Goal: Find specific page/section: Find specific page/section

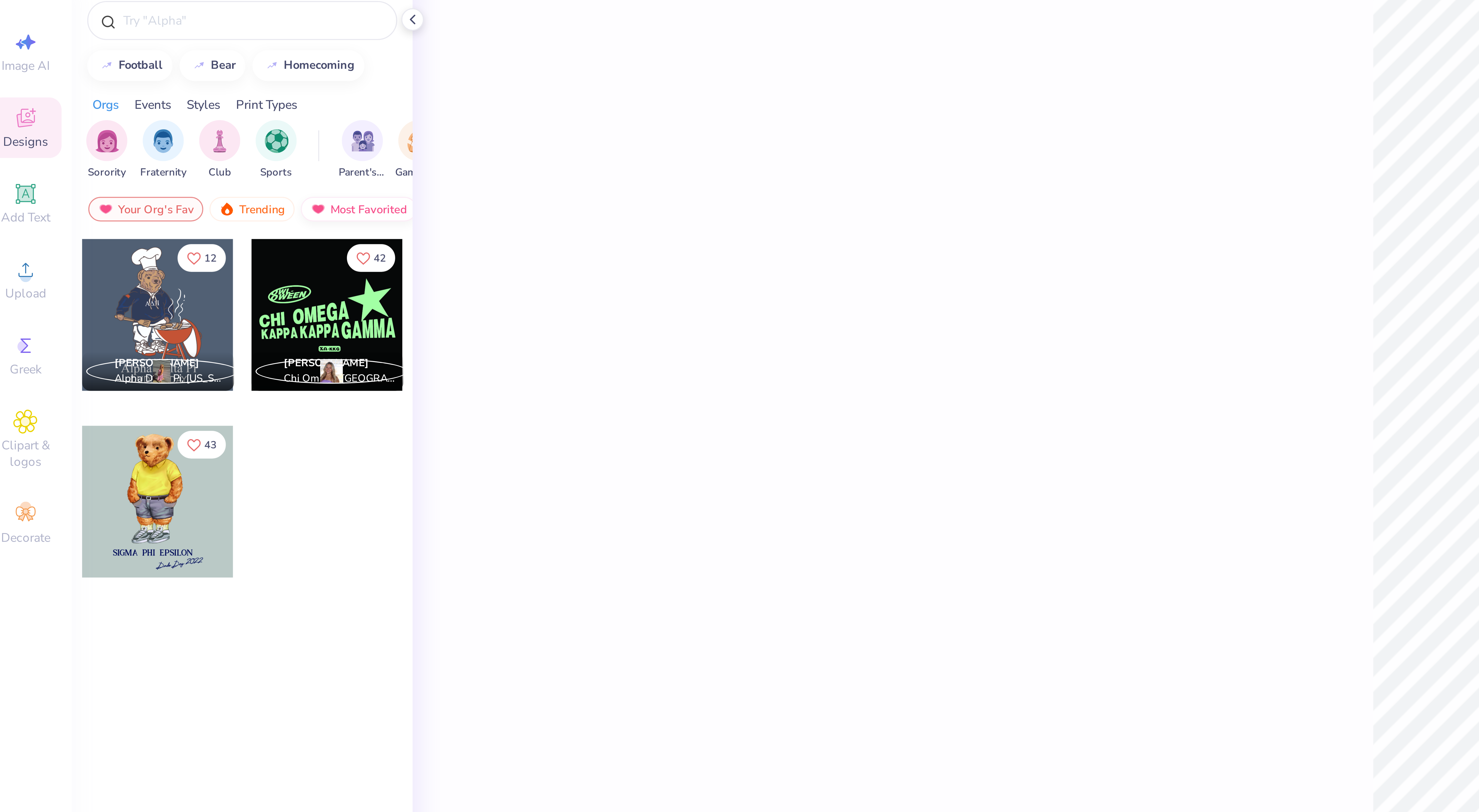
click at [90, 77] on div "Most Favorited" at bounding box center [95, 76] width 29 height 6
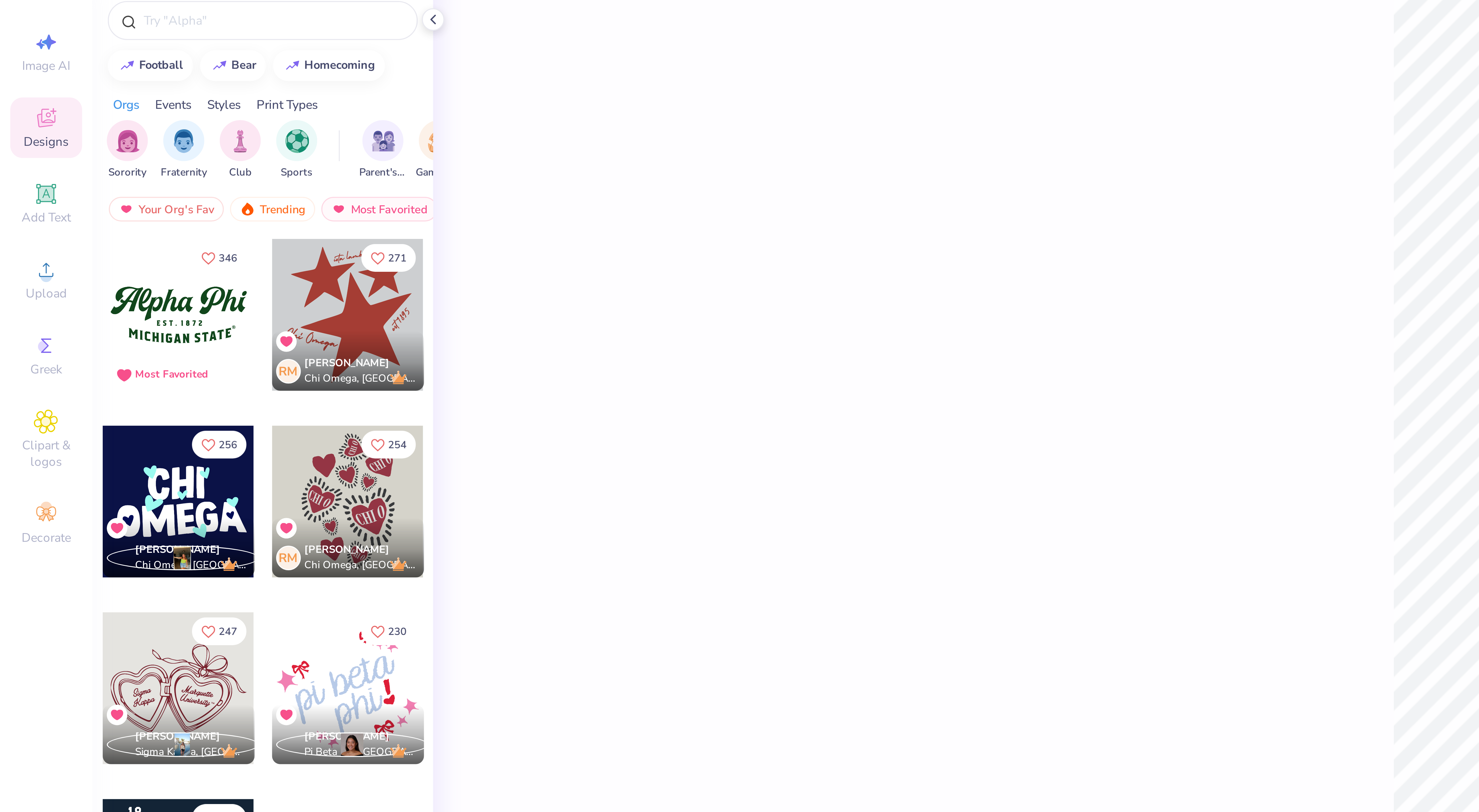
click at [84, 48] on div "Orgs Events Styles Print Types" at bounding box center [65, 48] width 85 height 7
click at [45, 50] on div "Events" at bounding box center [44, 50] width 9 height 5
click at [44, 61] on img "filter for Game Day" at bounding box center [46, 59] width 6 height 6
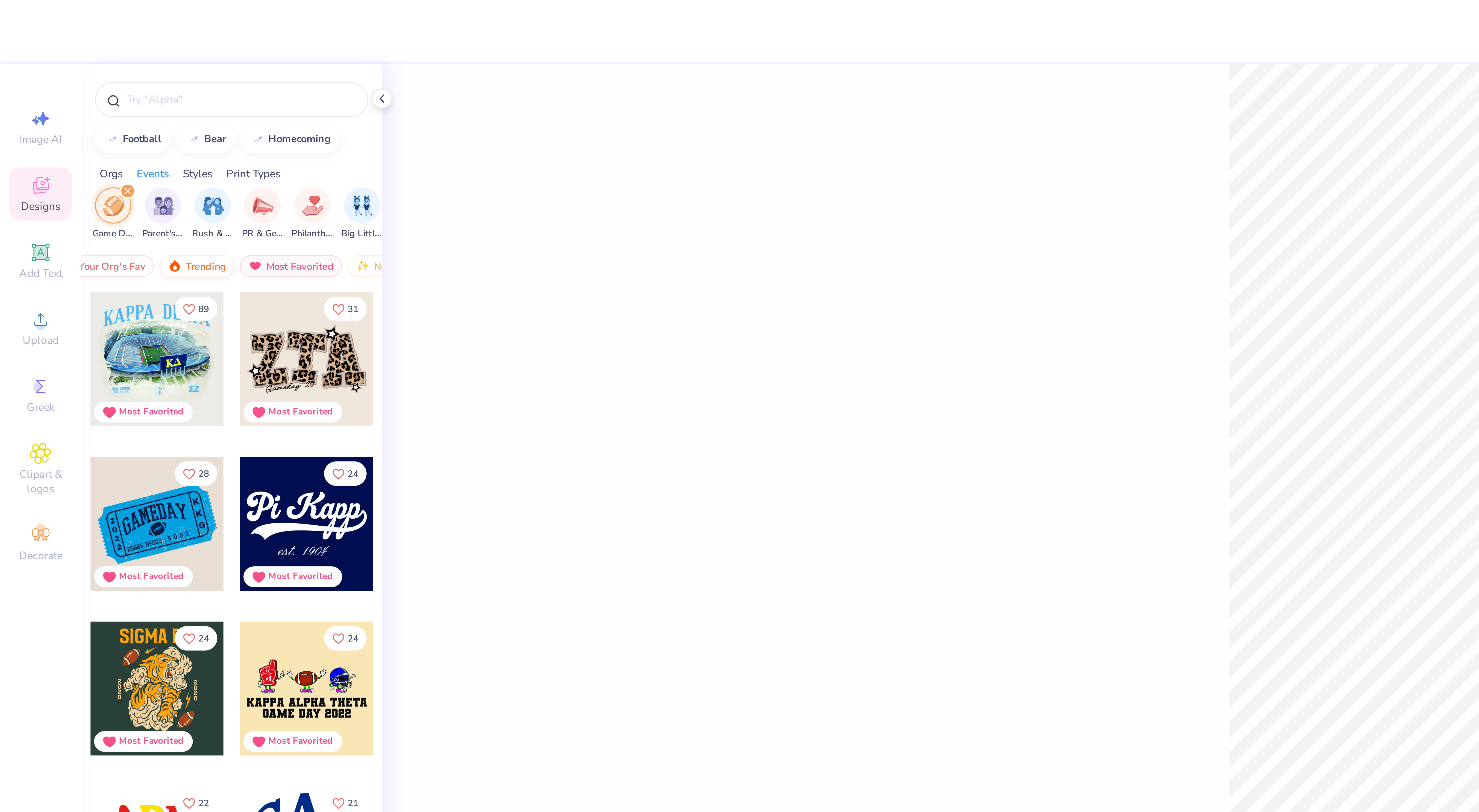
scroll to position [0, 13]
click at [72, 76] on img at bounding box center [71, 76] width 4 height 3
click at [34, 78] on div "Your Org's Fav" at bounding box center [28, 76] width 29 height 6
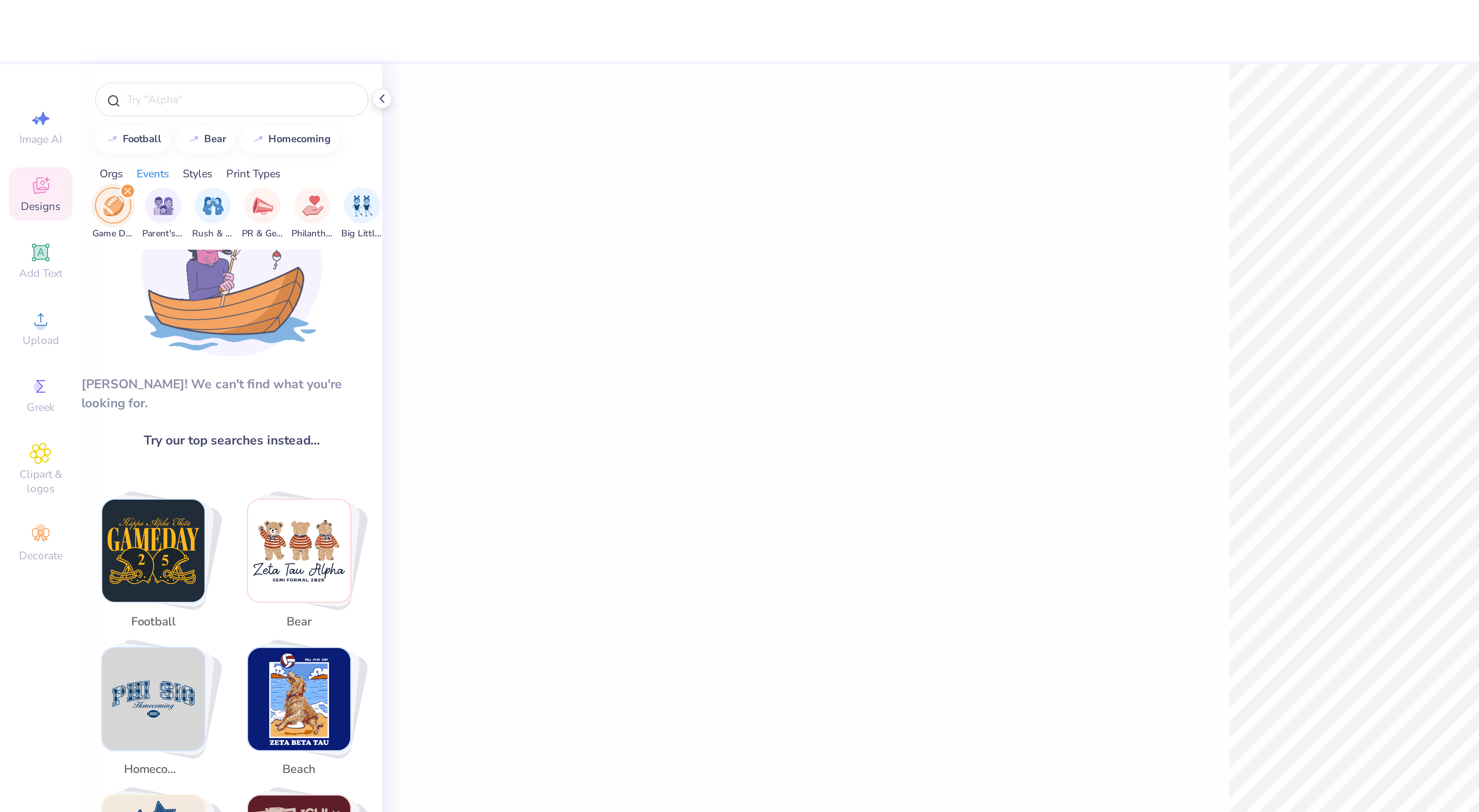
scroll to position [36, 0]
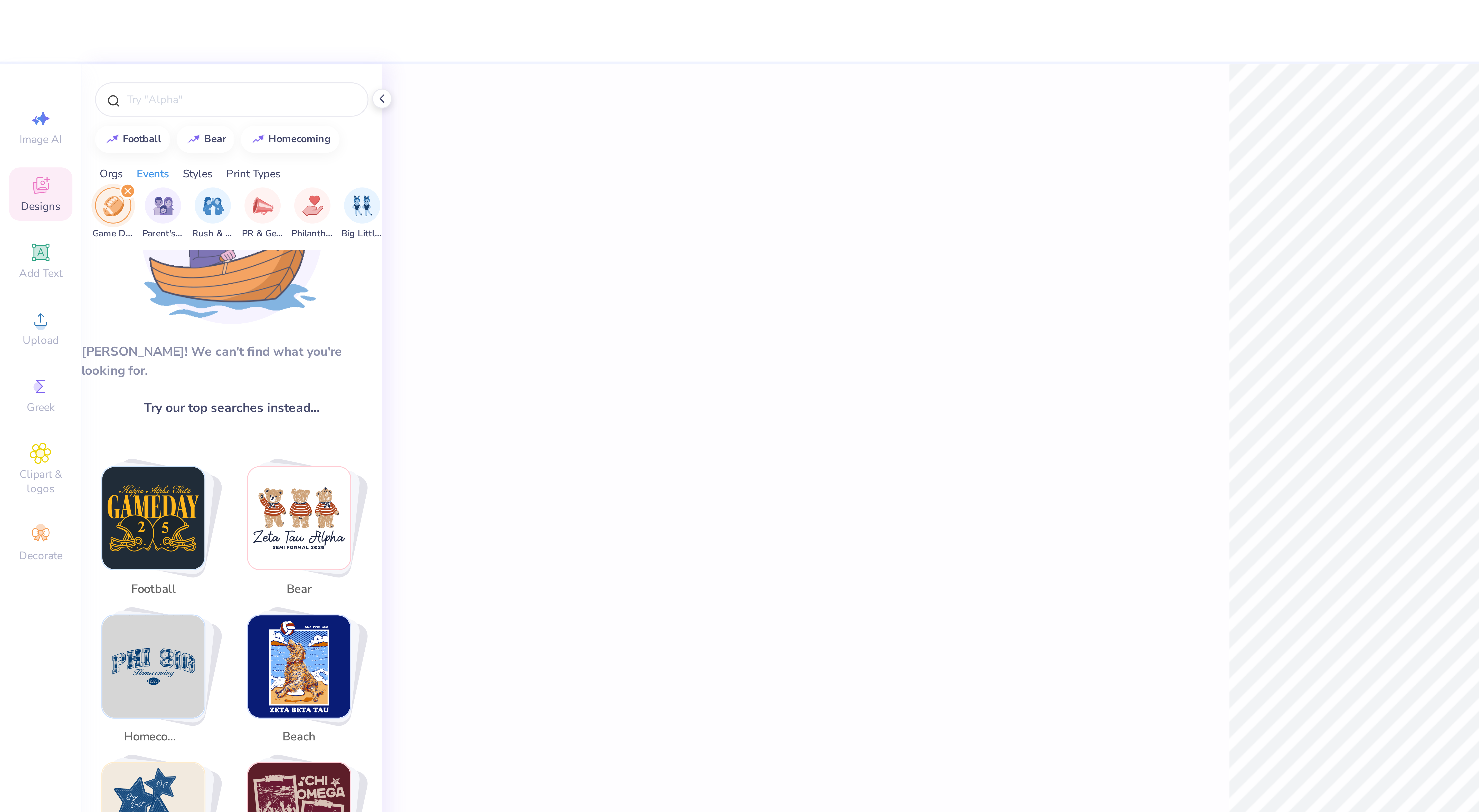
click at [42, 140] on img "Stack Card Button football" at bounding box center [44, 147] width 29 height 29
type input "football"
click at [42, 140] on img "Stack Card Button football" at bounding box center [44, 147] width 29 height 29
click at [61, 31] on input "football" at bounding box center [67, 29] width 63 height 5
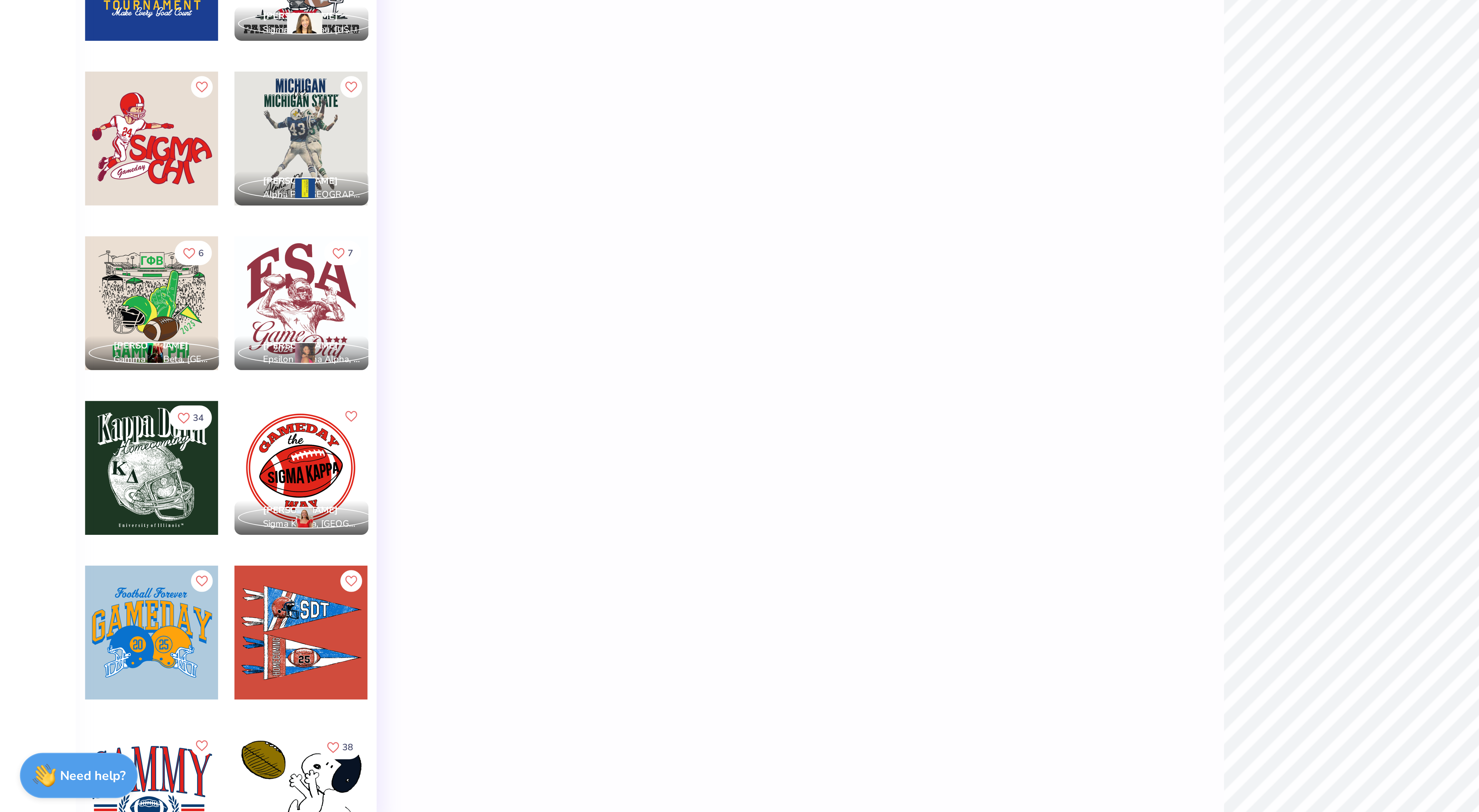
scroll to position [0, 1]
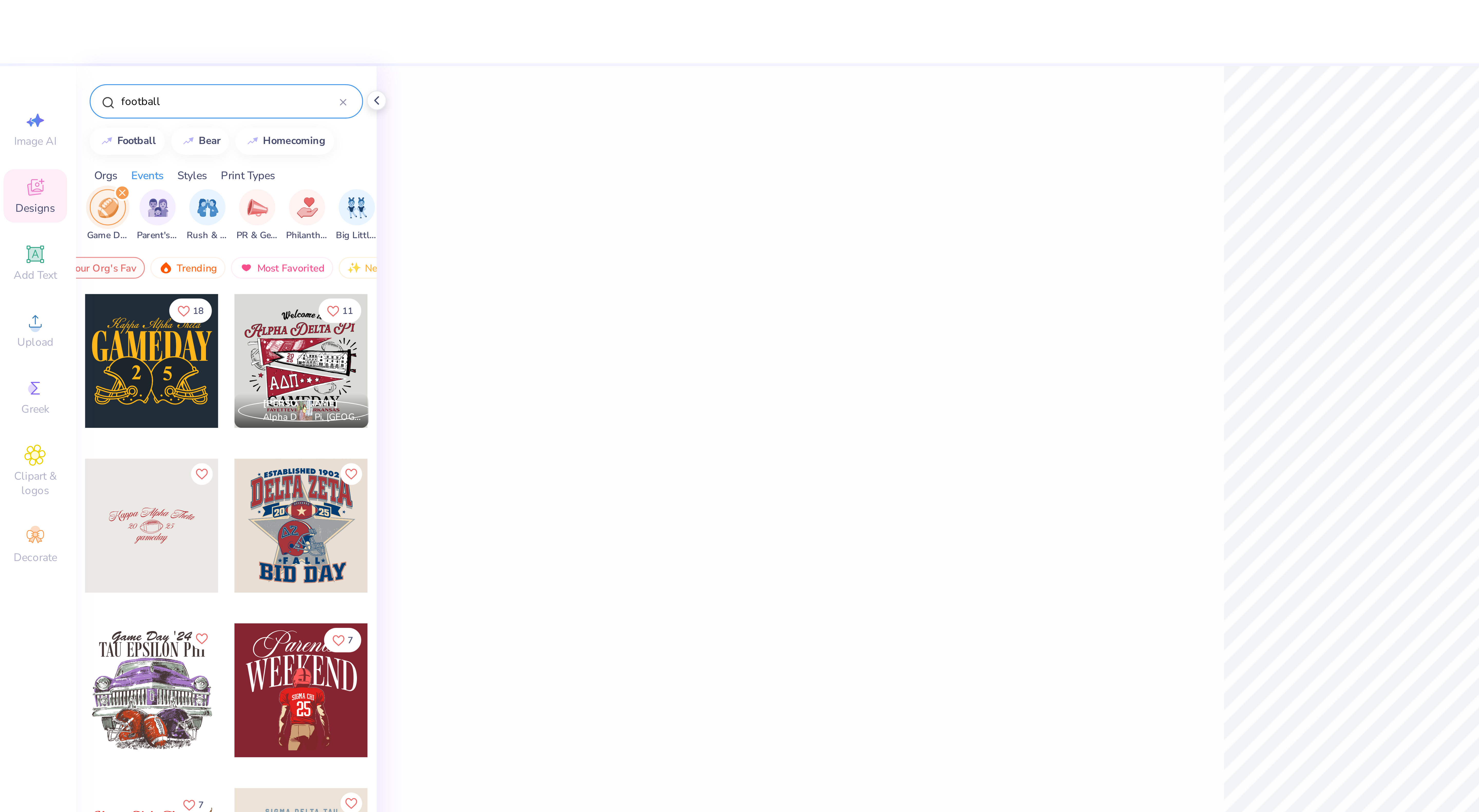
click at [100, 29] on div "football" at bounding box center [65, 29] width 78 height 10
click at [99, 28] on icon at bounding box center [99, 29] width 2 height 2
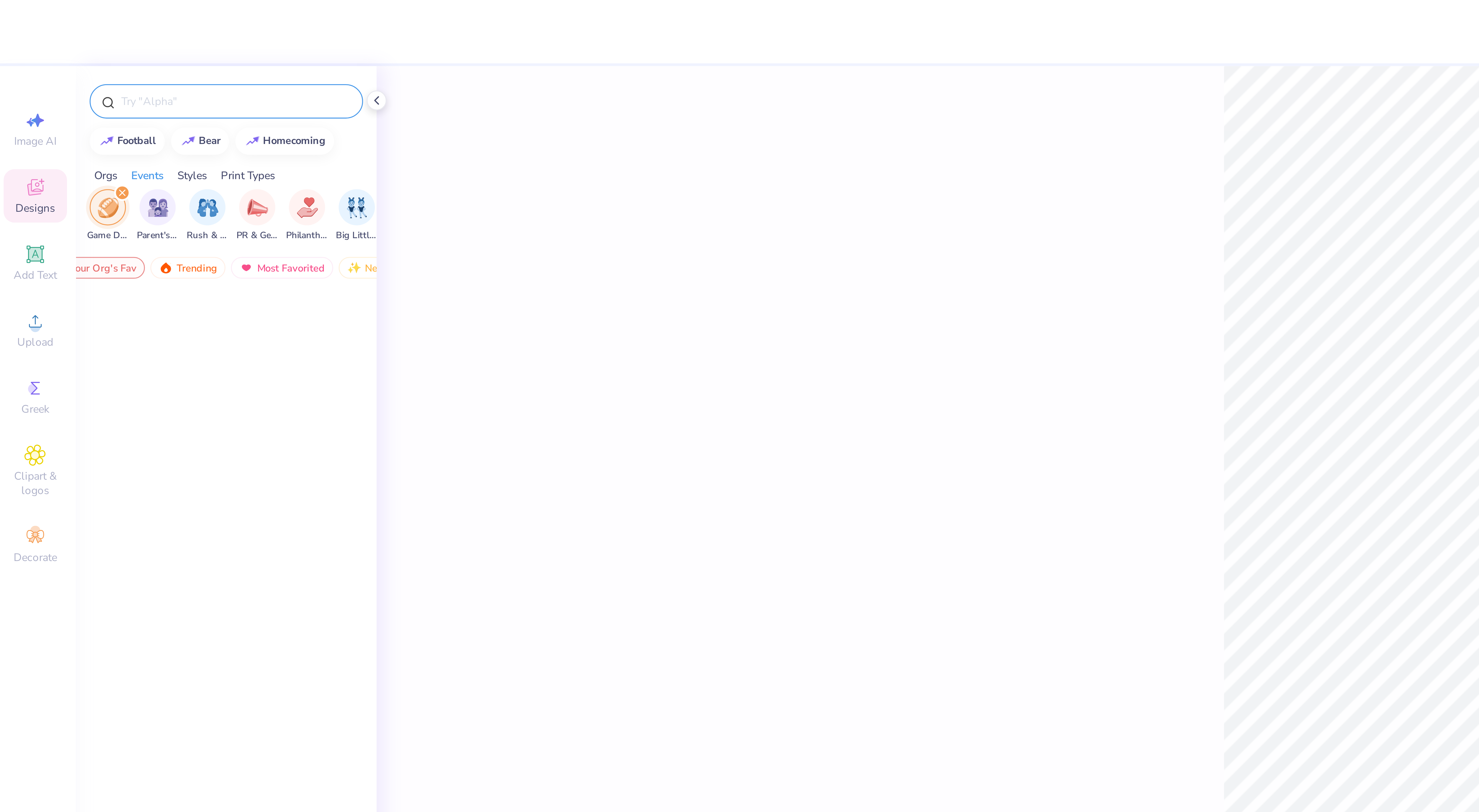
click at [30, 62] on img "filter for Game Day" at bounding box center [32, 59] width 6 height 6
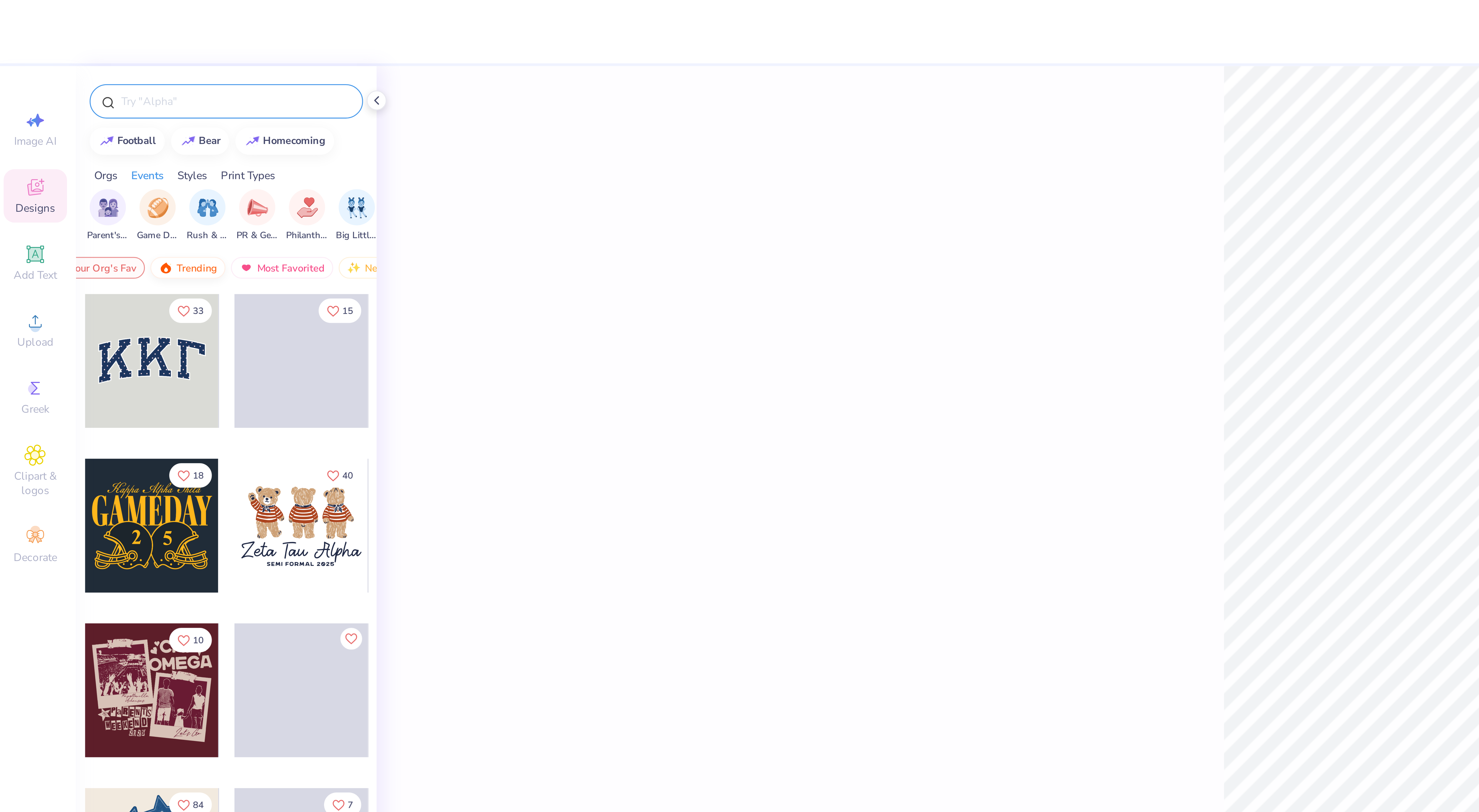
click at [63, 76] on div "Trending" at bounding box center [55, 76] width 21 height 6
click at [57, 77] on div "Trending" at bounding box center [55, 76] width 21 height 6
click at [47, 61] on img "filter for Game Day" at bounding box center [47, 59] width 6 height 6
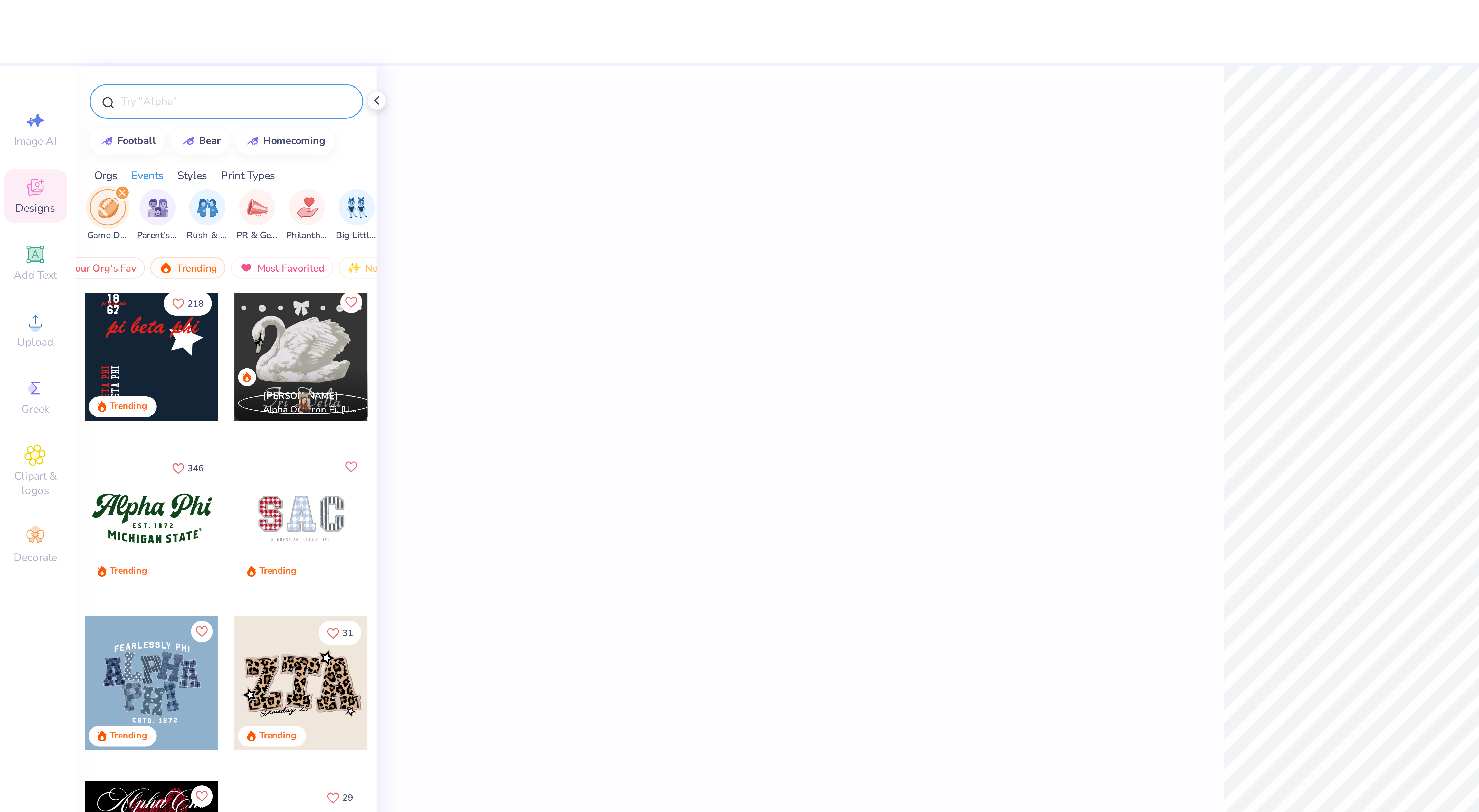
scroll to position [376, 11]
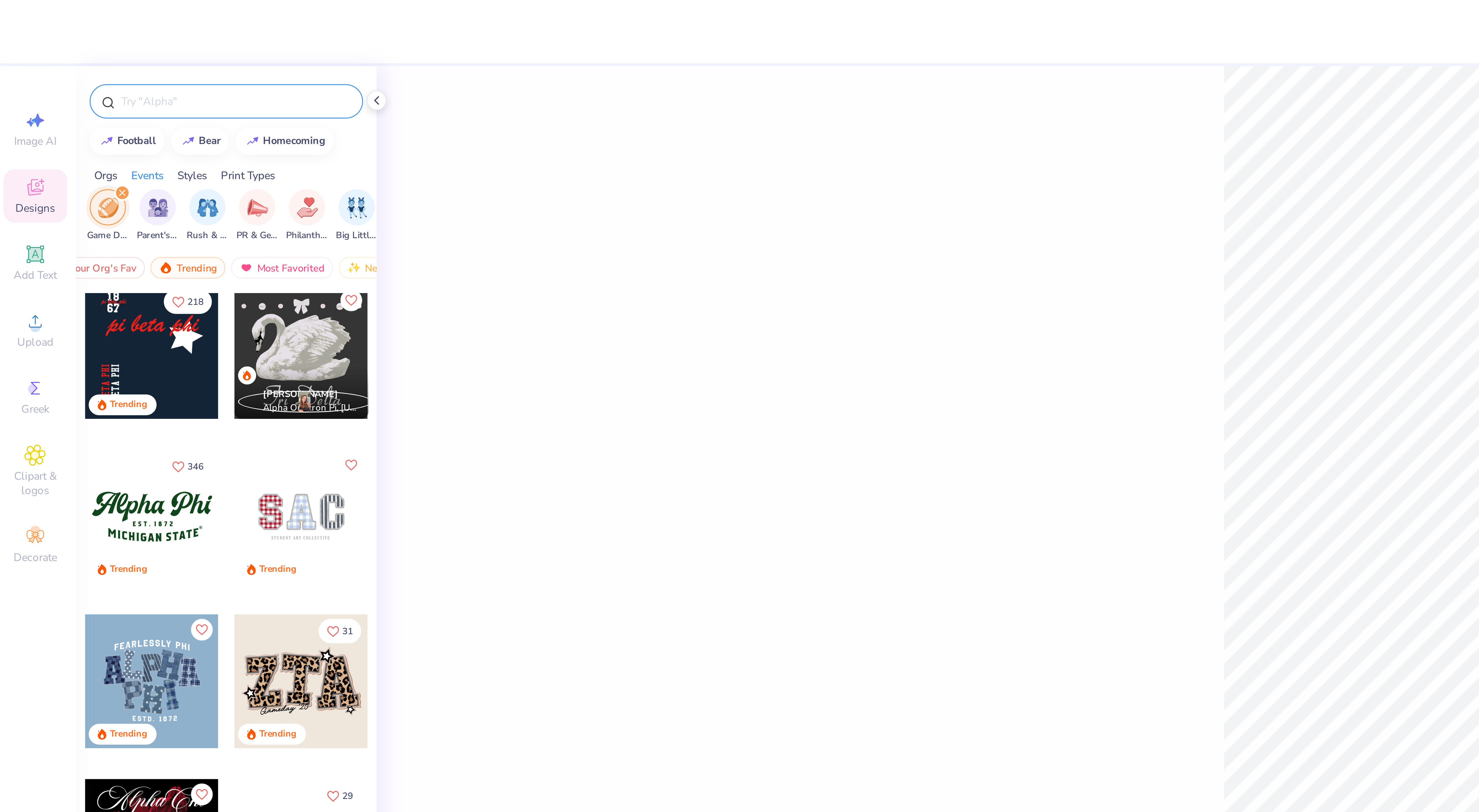
click at [10, 48] on div "Designs" at bounding box center [11, 56] width 18 height 15
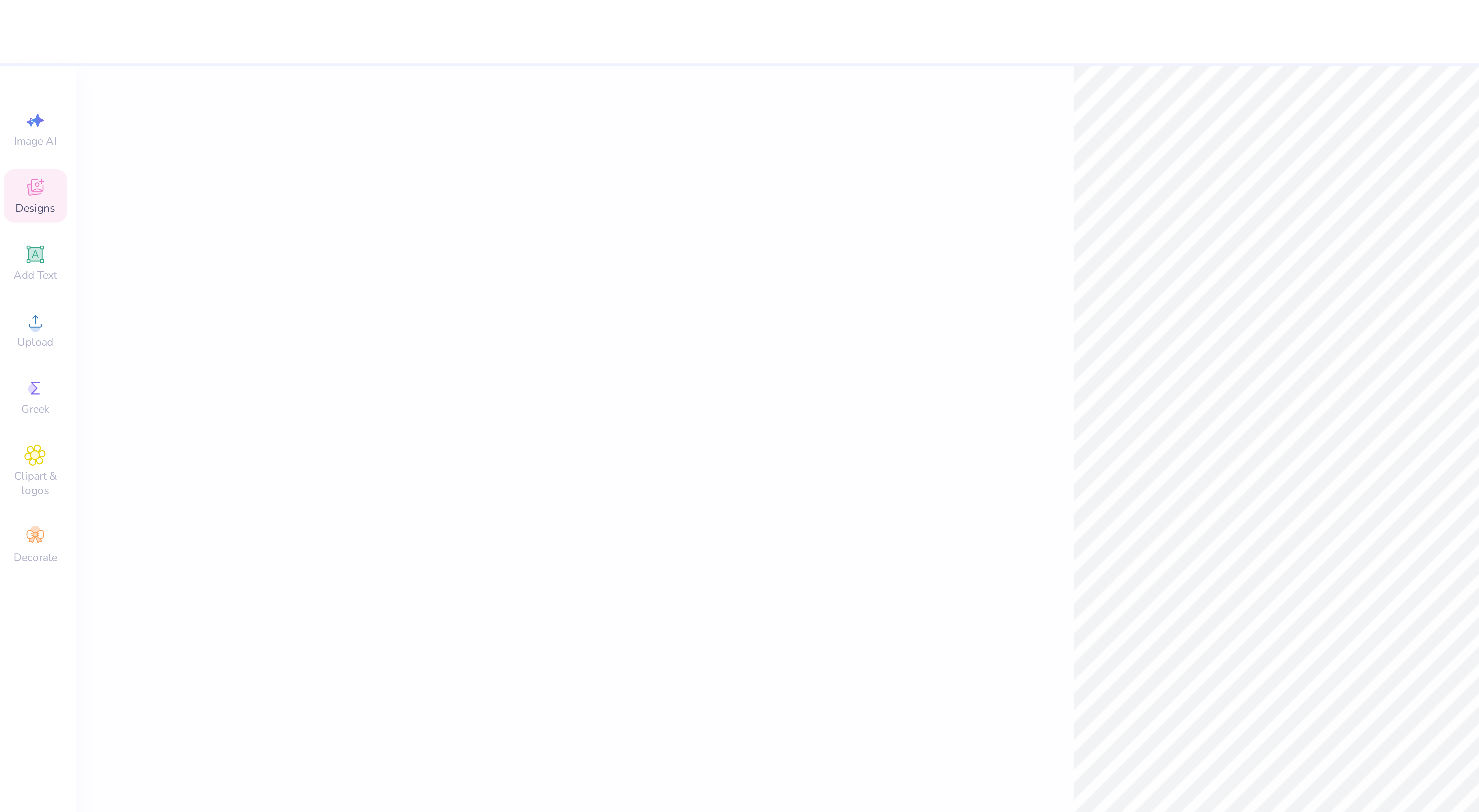
scroll to position [0, 0]
click at [10, 53] on icon at bounding box center [11, 54] width 4 height 3
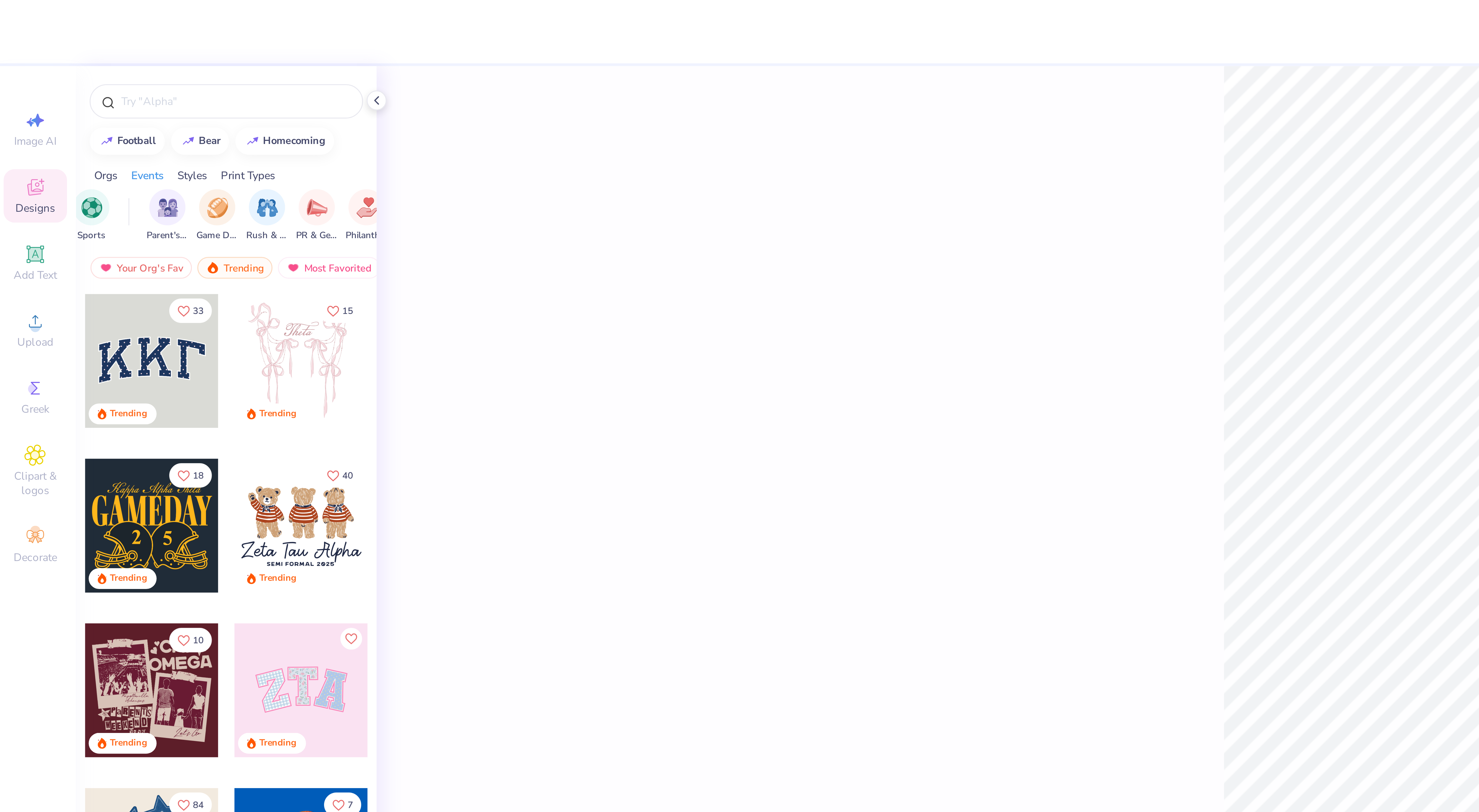
scroll to position [0, 47]
click at [66, 58] on div "filter for Game Day" at bounding box center [63, 59] width 10 height 10
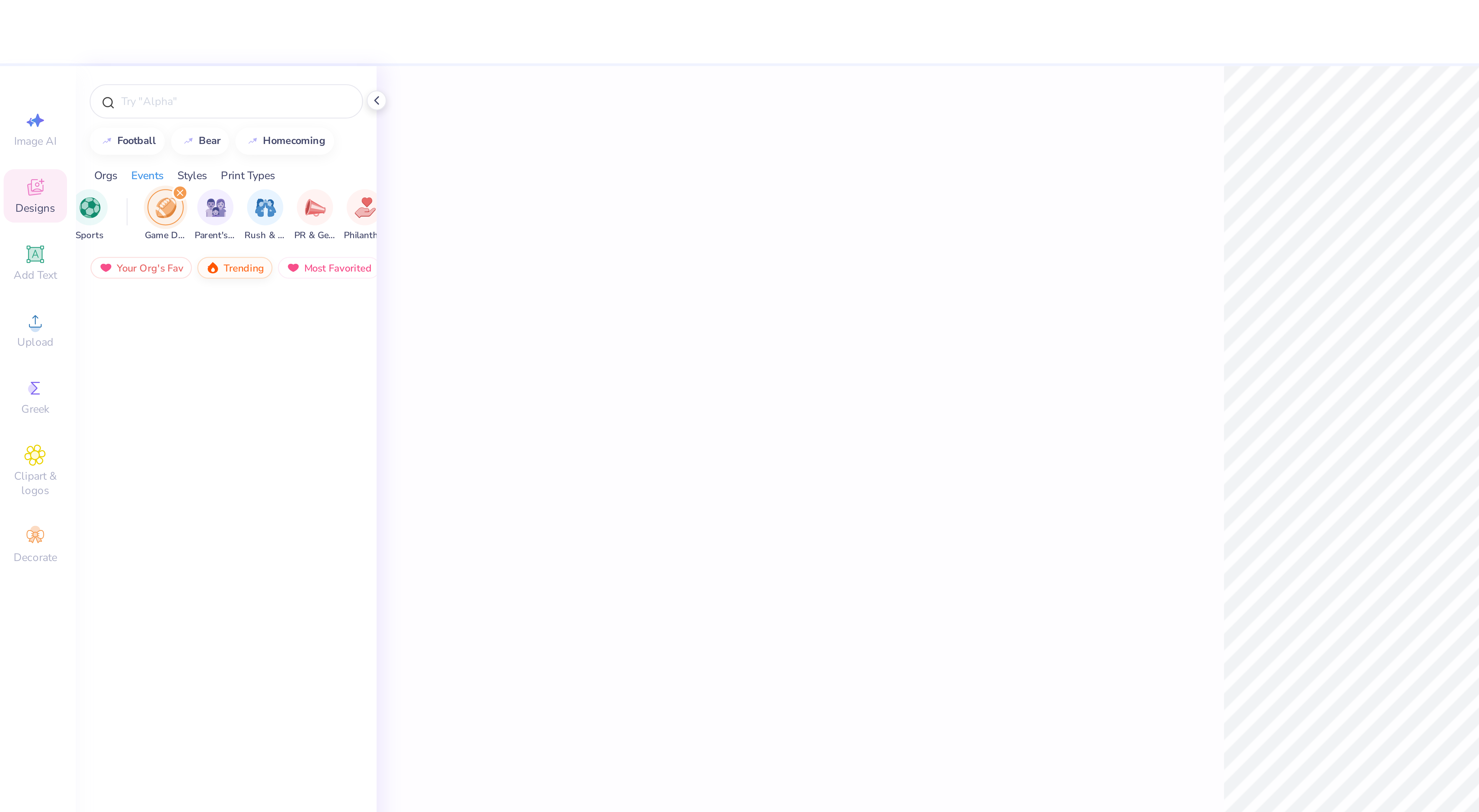
scroll to position [0, 32]
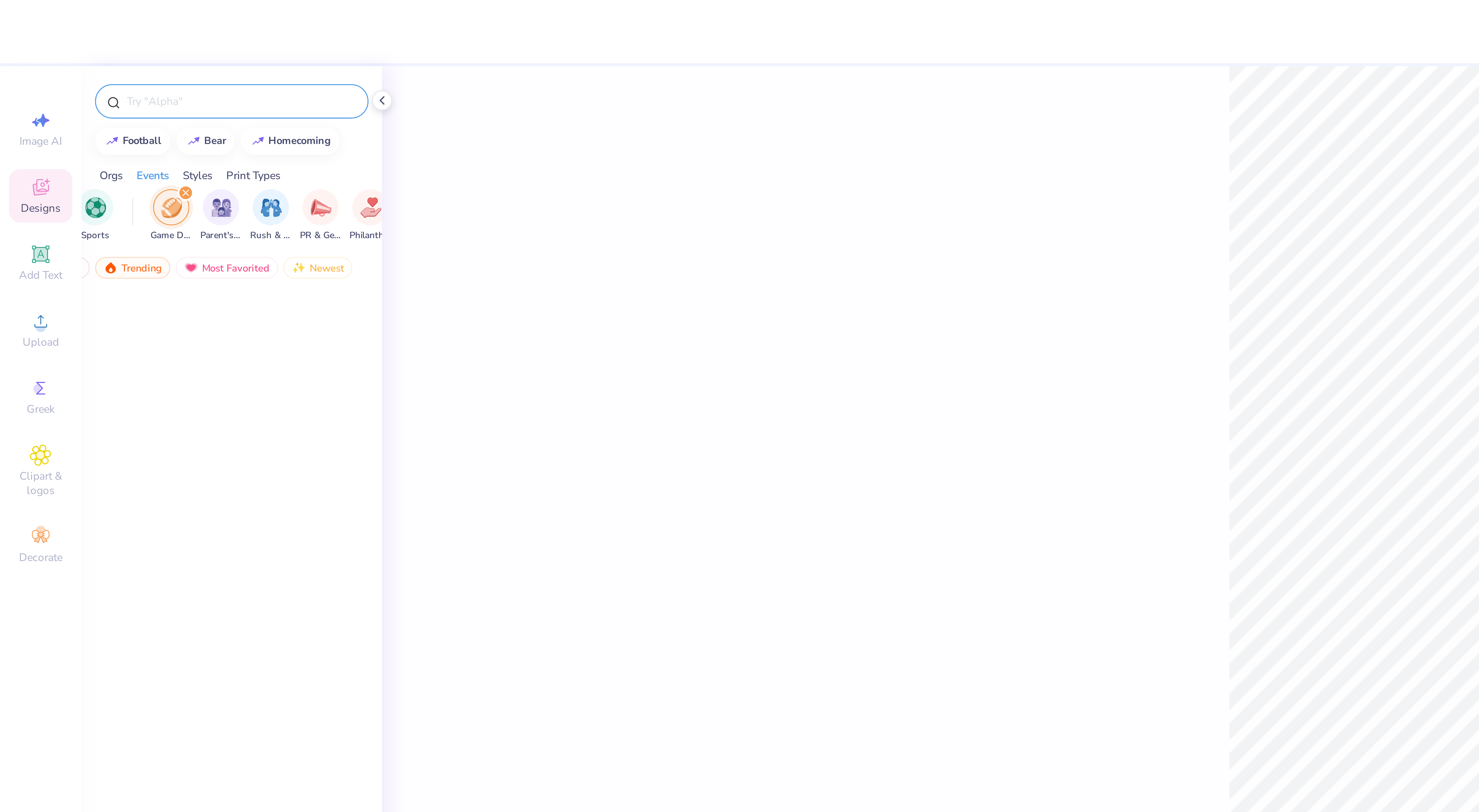
click at [72, 32] on div at bounding box center [65, 29] width 78 height 10
click at [63, 32] on div at bounding box center [65, 29] width 78 height 10
drag, startPoint x: 59, startPoint y: 26, endPoint x: 54, endPoint y: 28, distance: 5.4
click at [54, 28] on div at bounding box center [65, 29] width 78 height 10
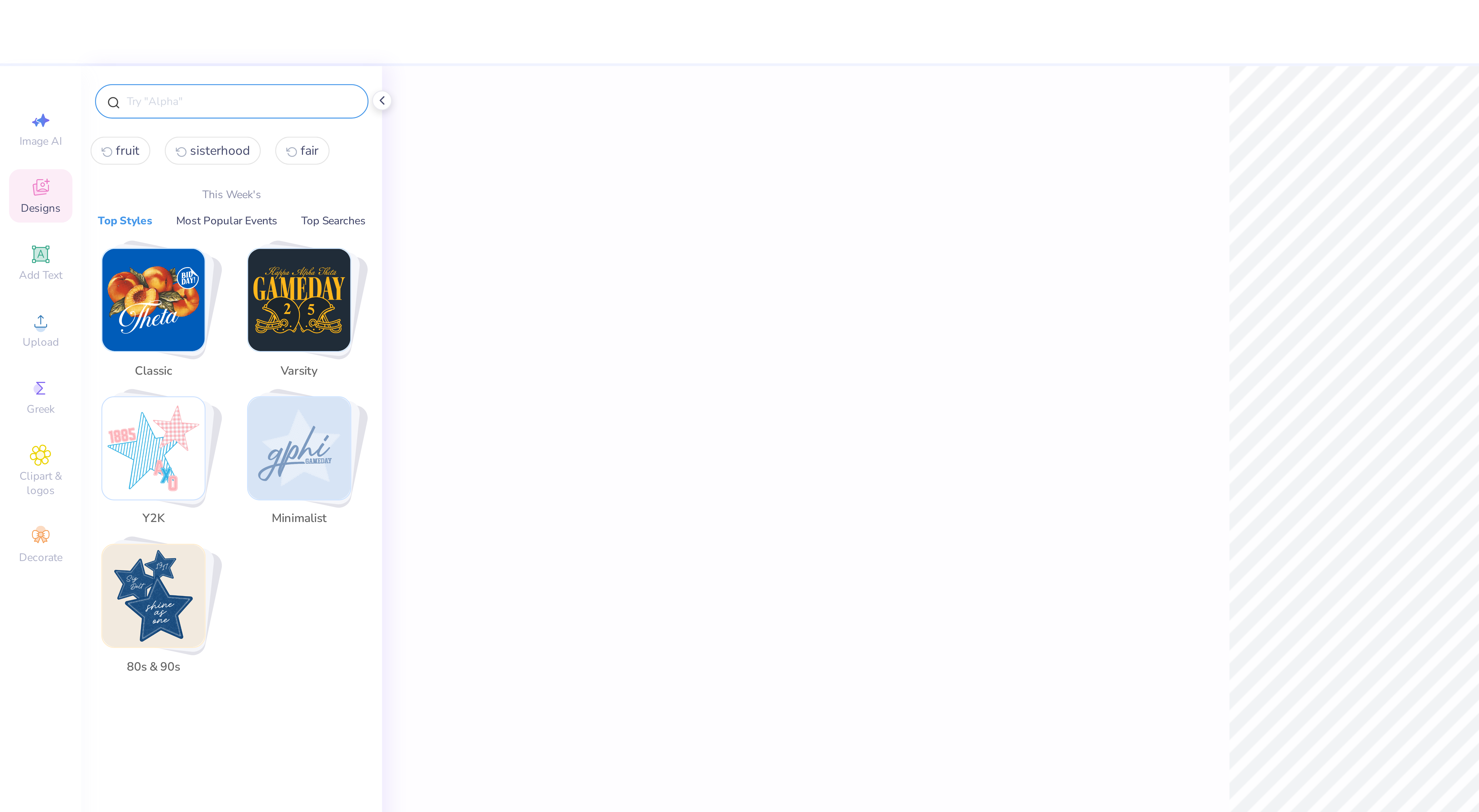
click at [54, 28] on input "text" at bounding box center [68, 29] width 65 height 5
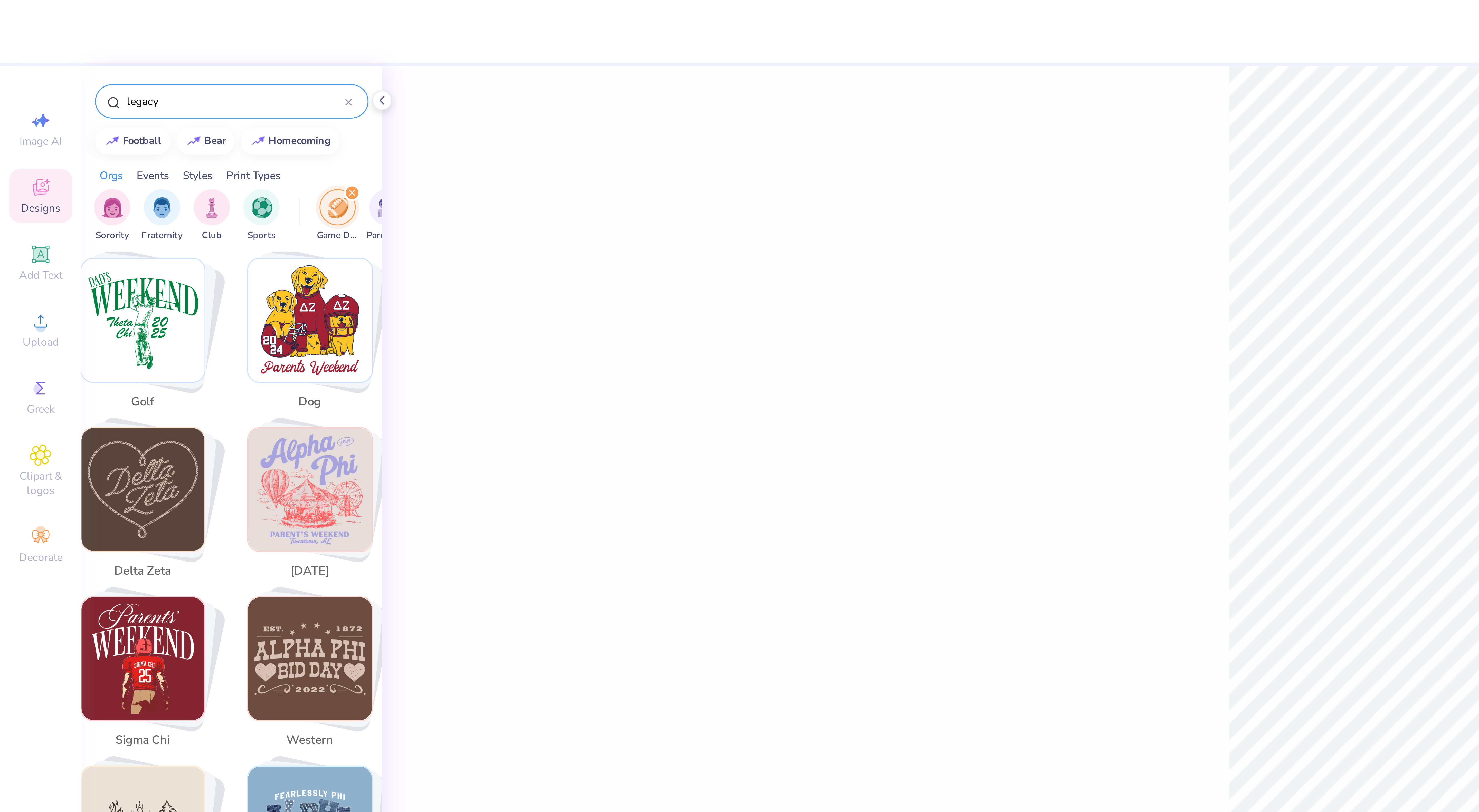
scroll to position [242, 0]
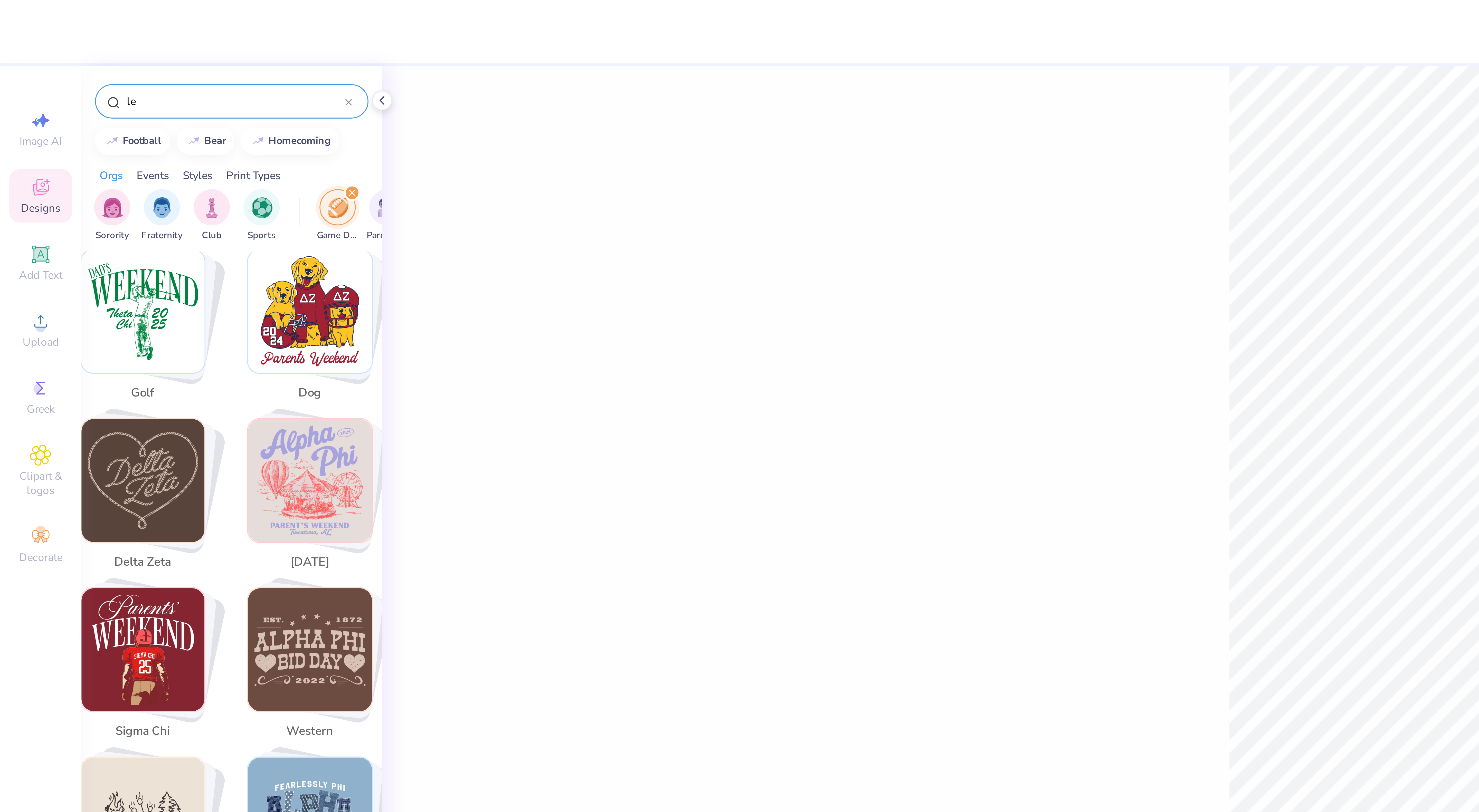
type input "l"
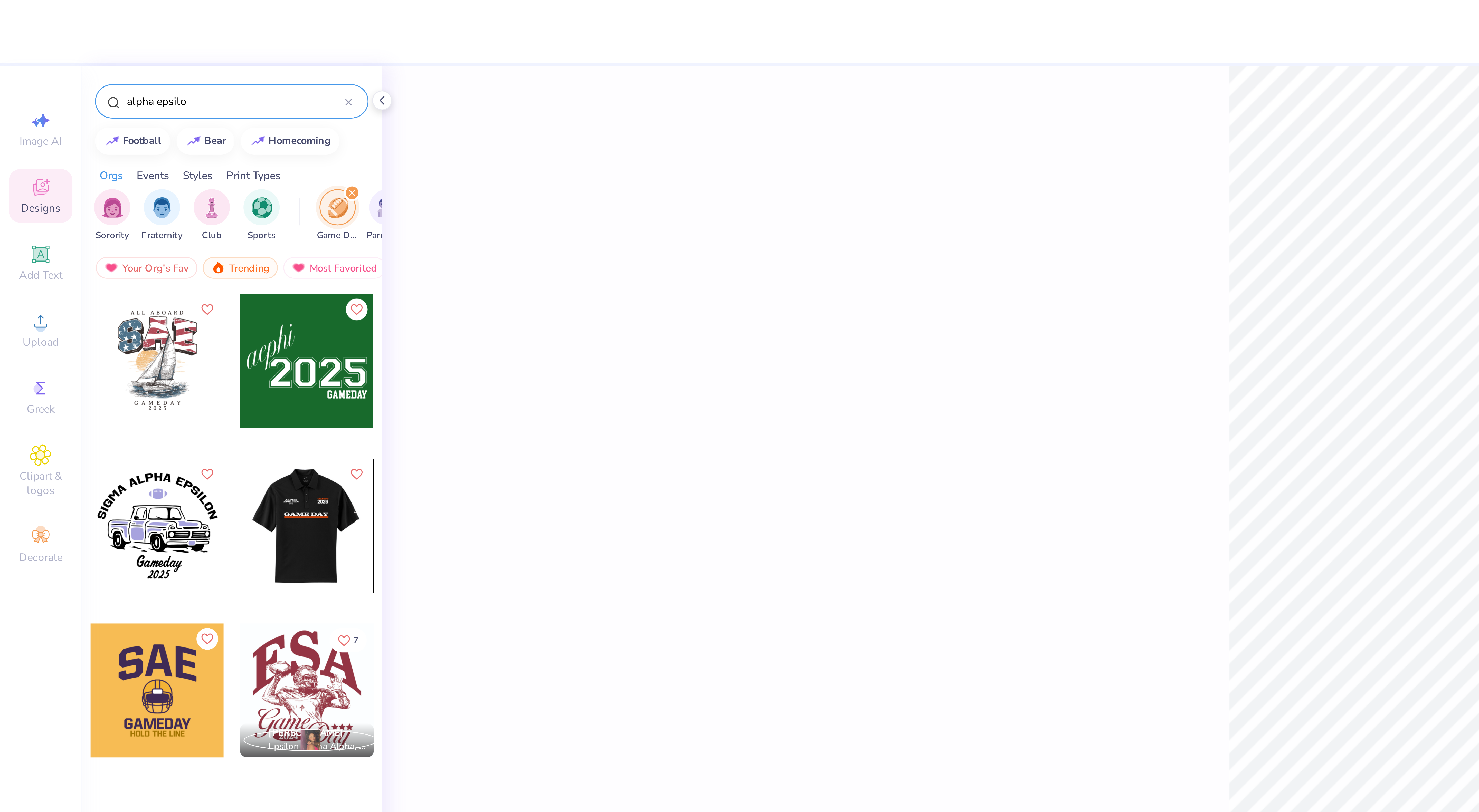
type input "alpha epsilon"
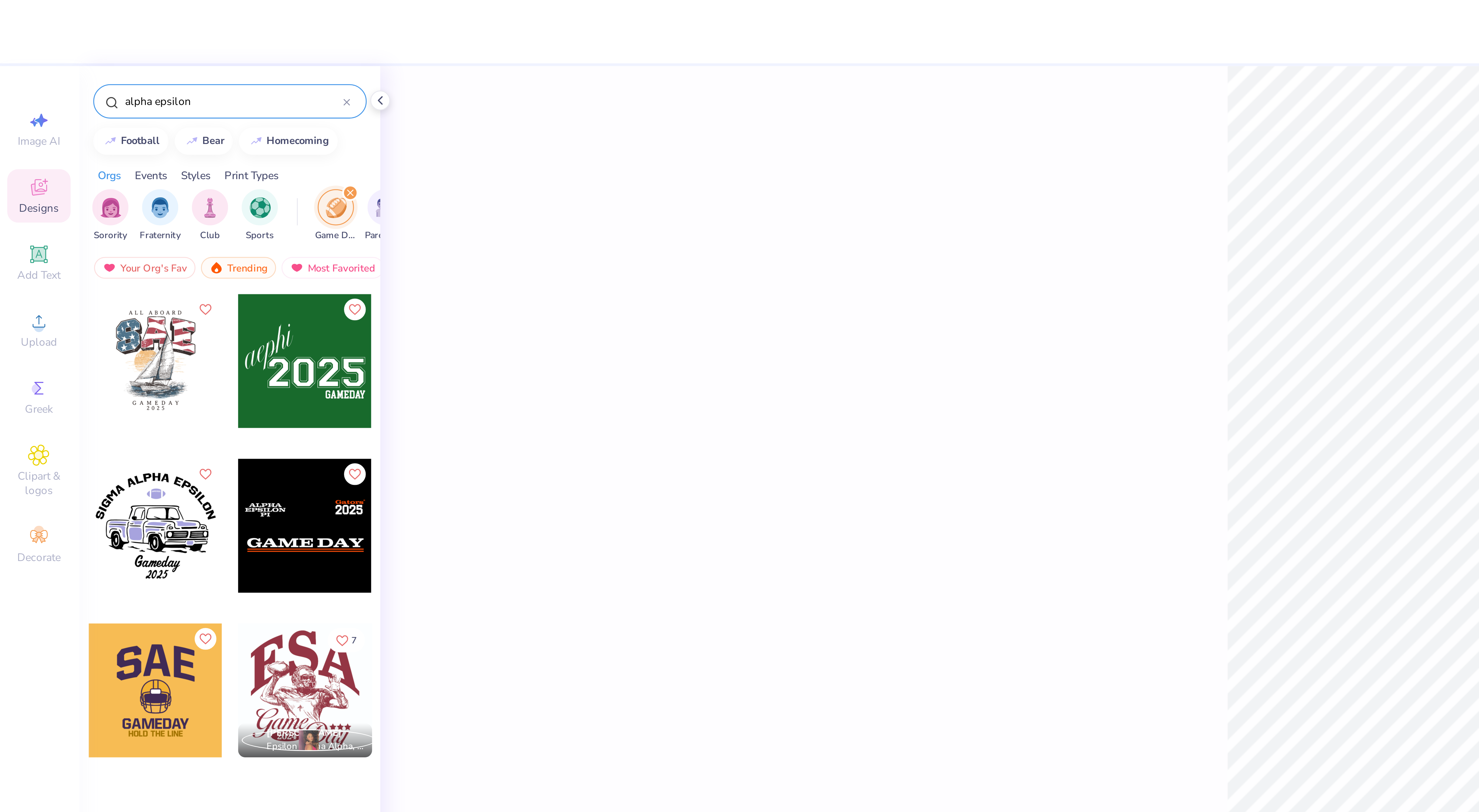
click at [99, 26] on div at bounding box center [99, 29] width 2 height 5
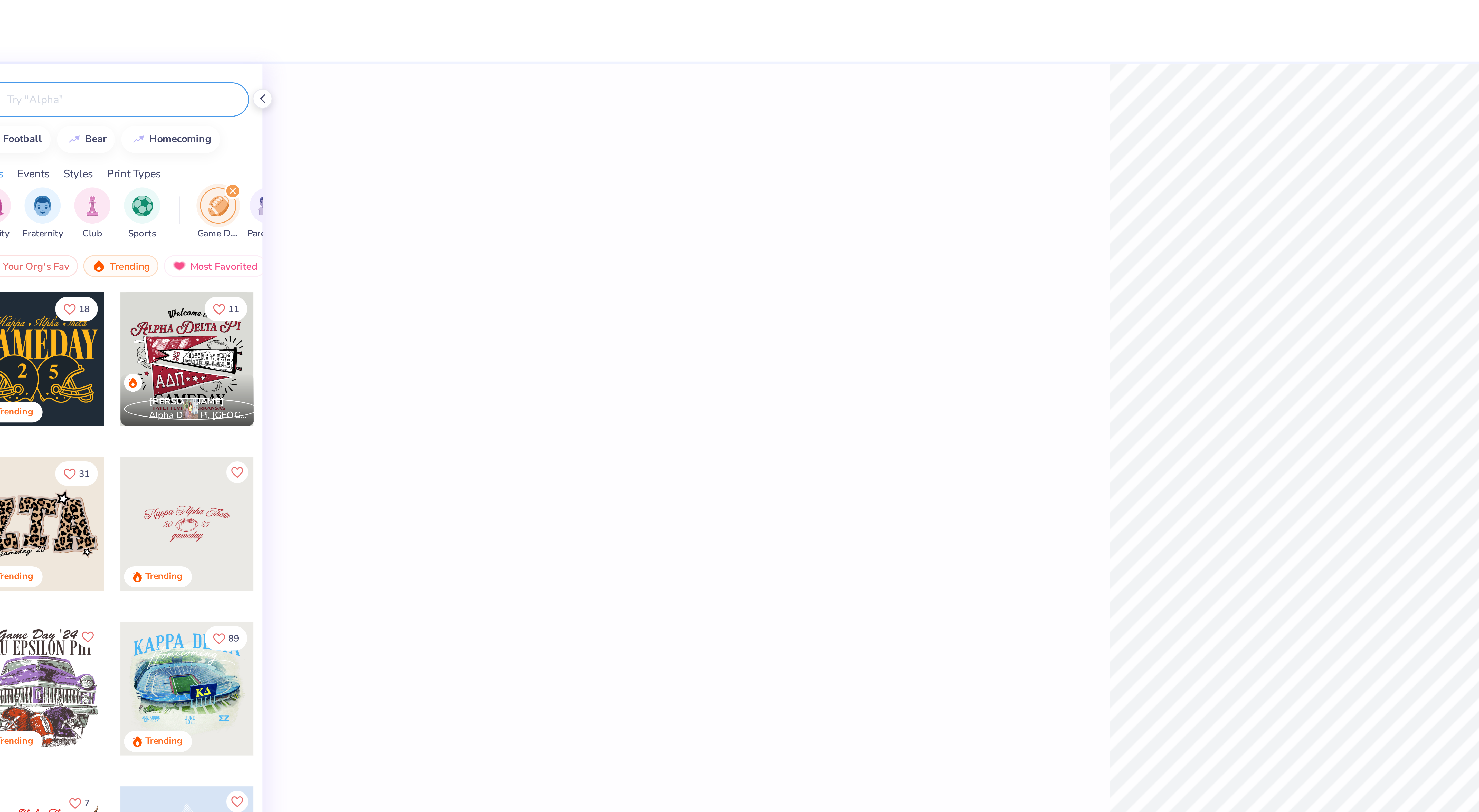
click at [96, 64] on div "filter for Game Day" at bounding box center [96, 59] width 10 height 10
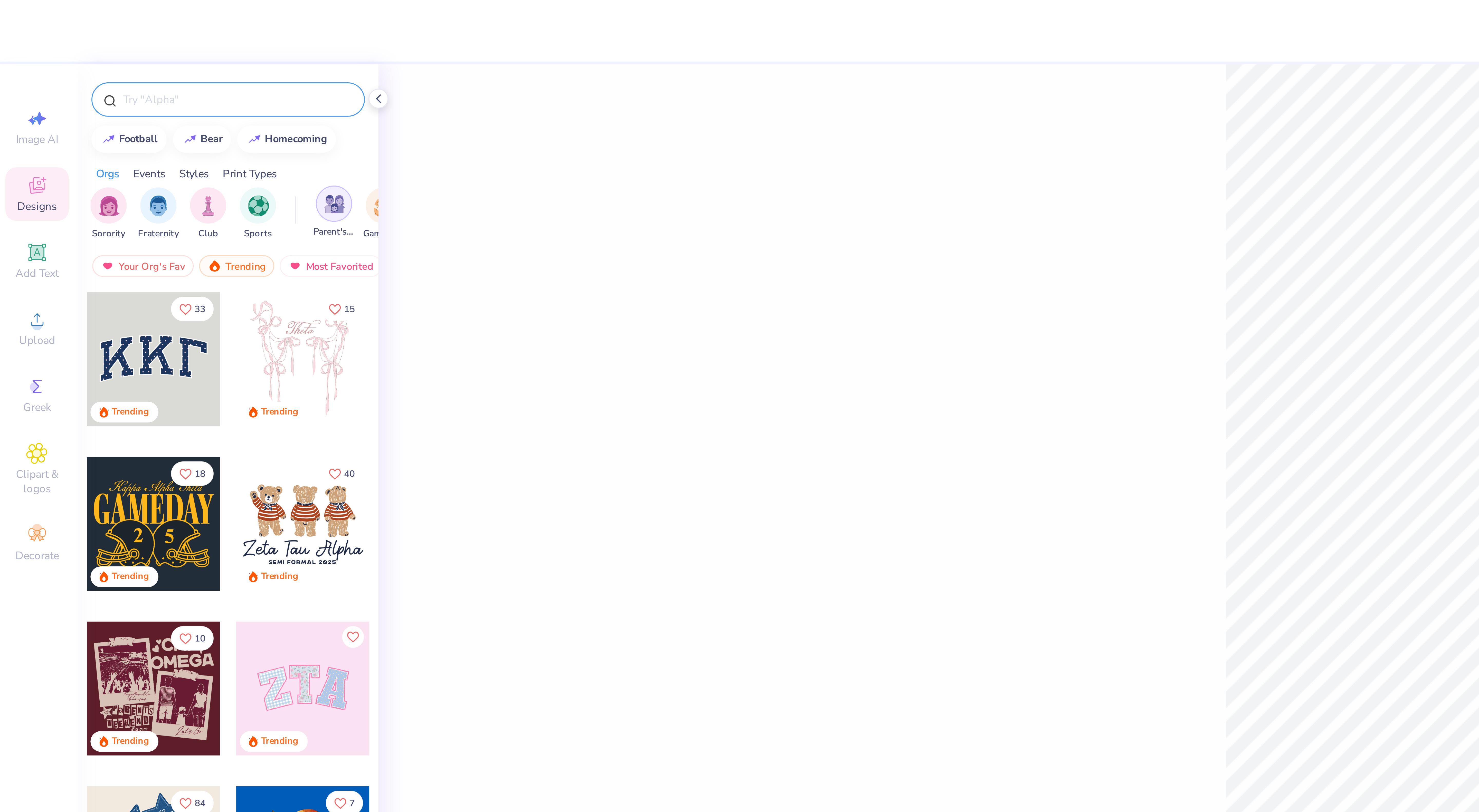
scroll to position [0, 21]
drag, startPoint x: 83, startPoint y: 59, endPoint x: 98, endPoint y: 64, distance: 15.8
click at [98, 64] on div "Parent's Weekend Game Day Rush & Bid PR & General Philanthropy Big Little Revea…" at bounding box center [169, 61] width 199 height 15
click at [92, 61] on img "filter for Game Day" at bounding box center [90, 59] width 6 height 6
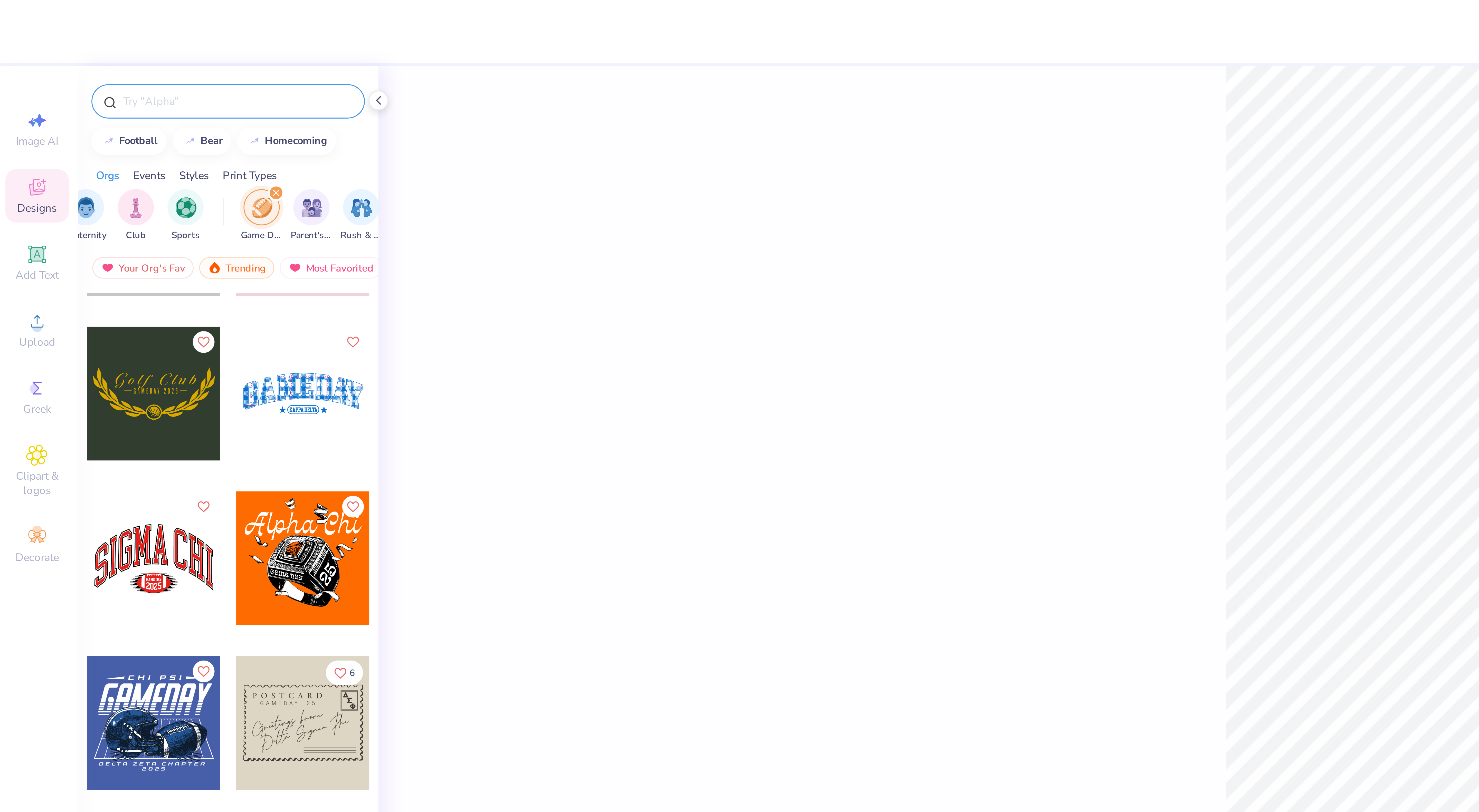
scroll to position [798, 6]
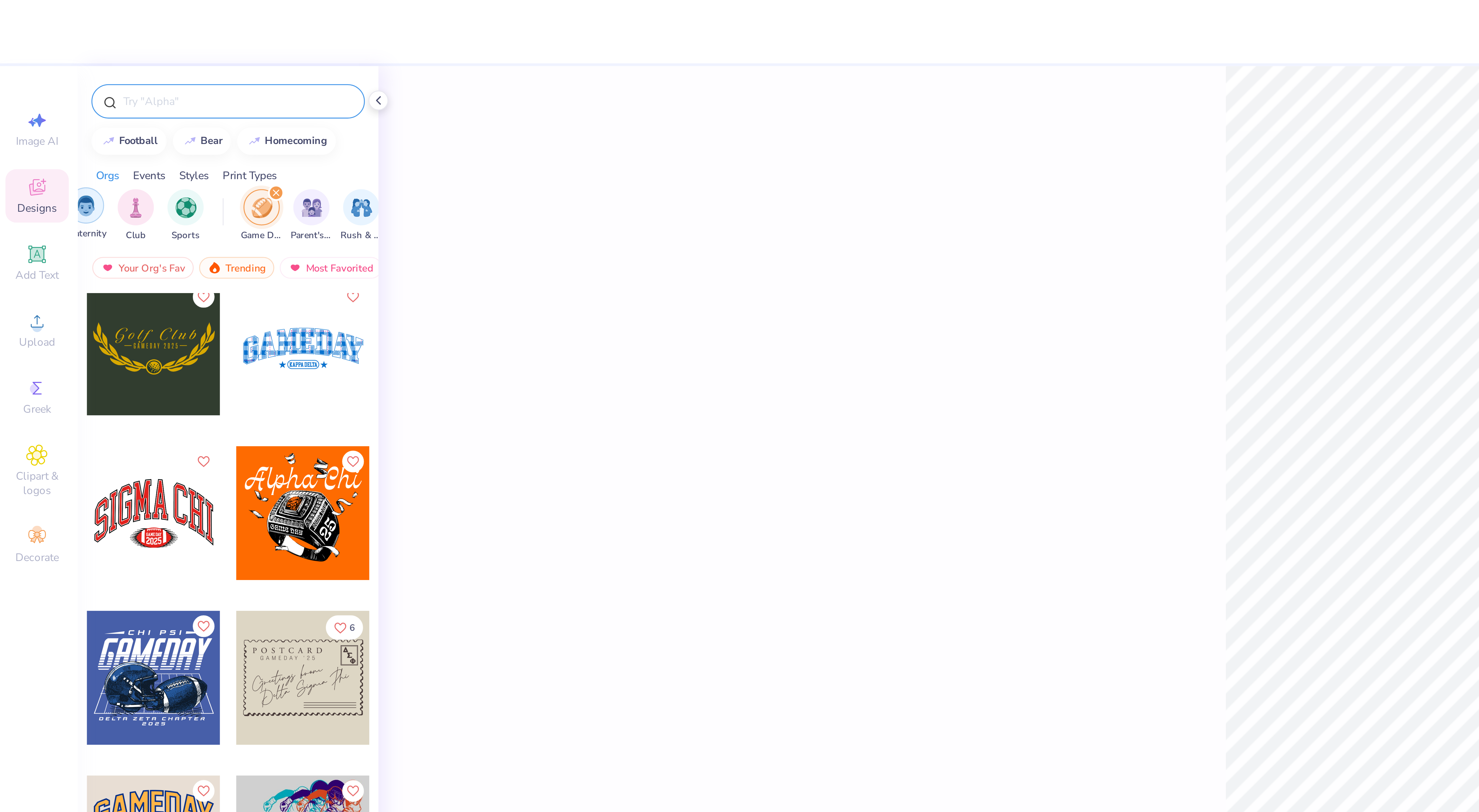
click at [29, 63] on div "filter for Fraternity" at bounding box center [25, 59] width 10 height 10
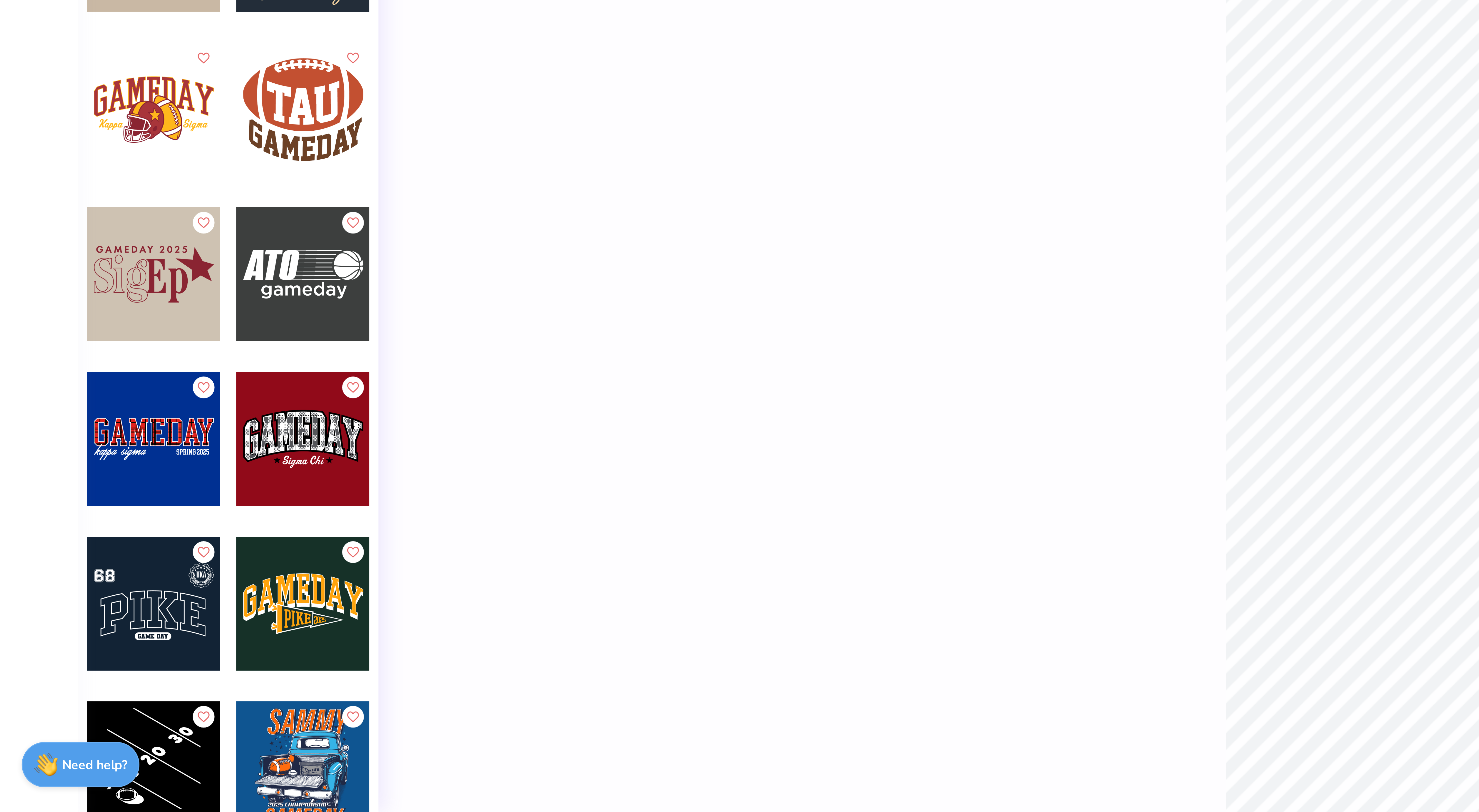
scroll to position [0, 2]
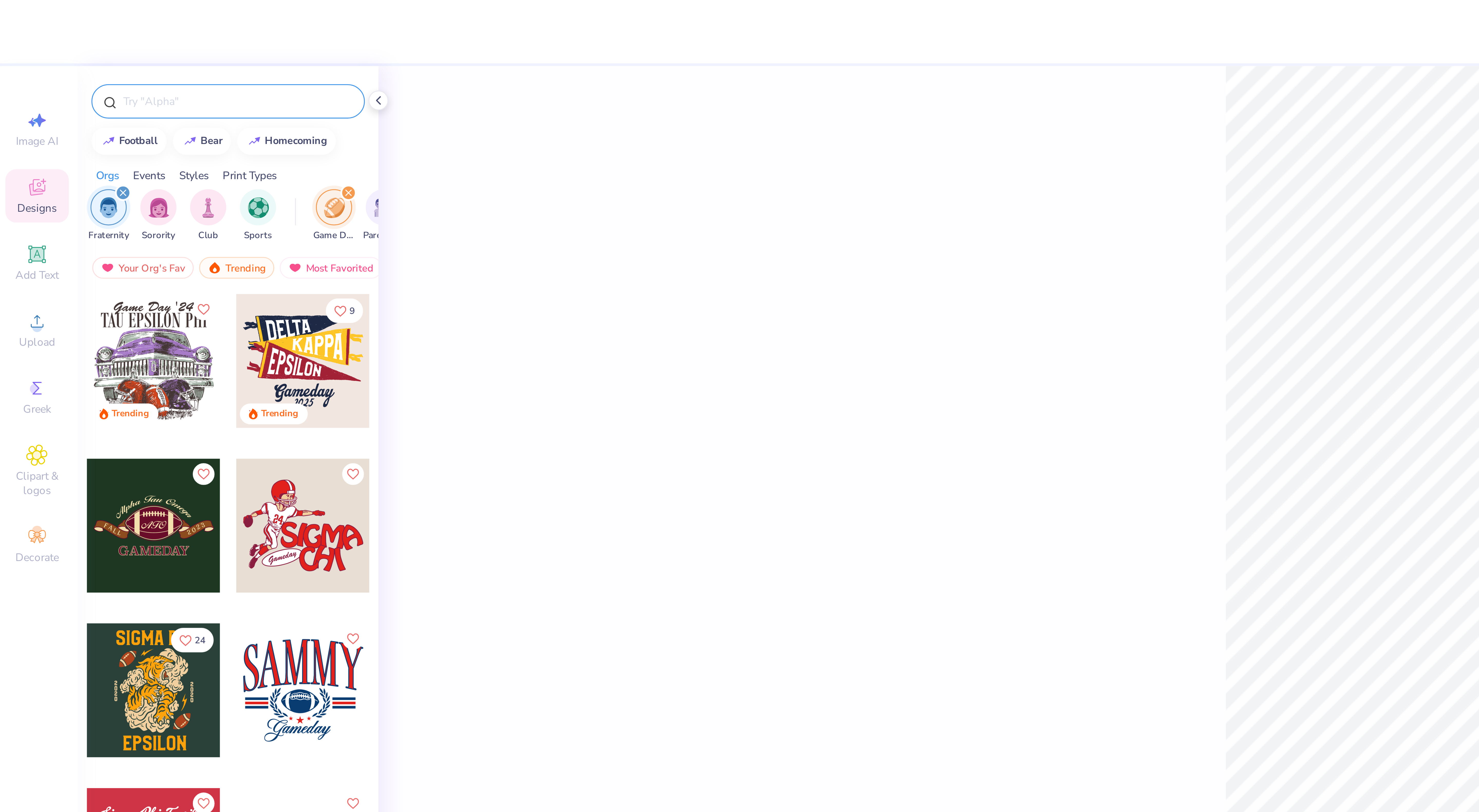
click at [37, 55] on div "filter for Fraternity" at bounding box center [36, 55] width 5 height 5
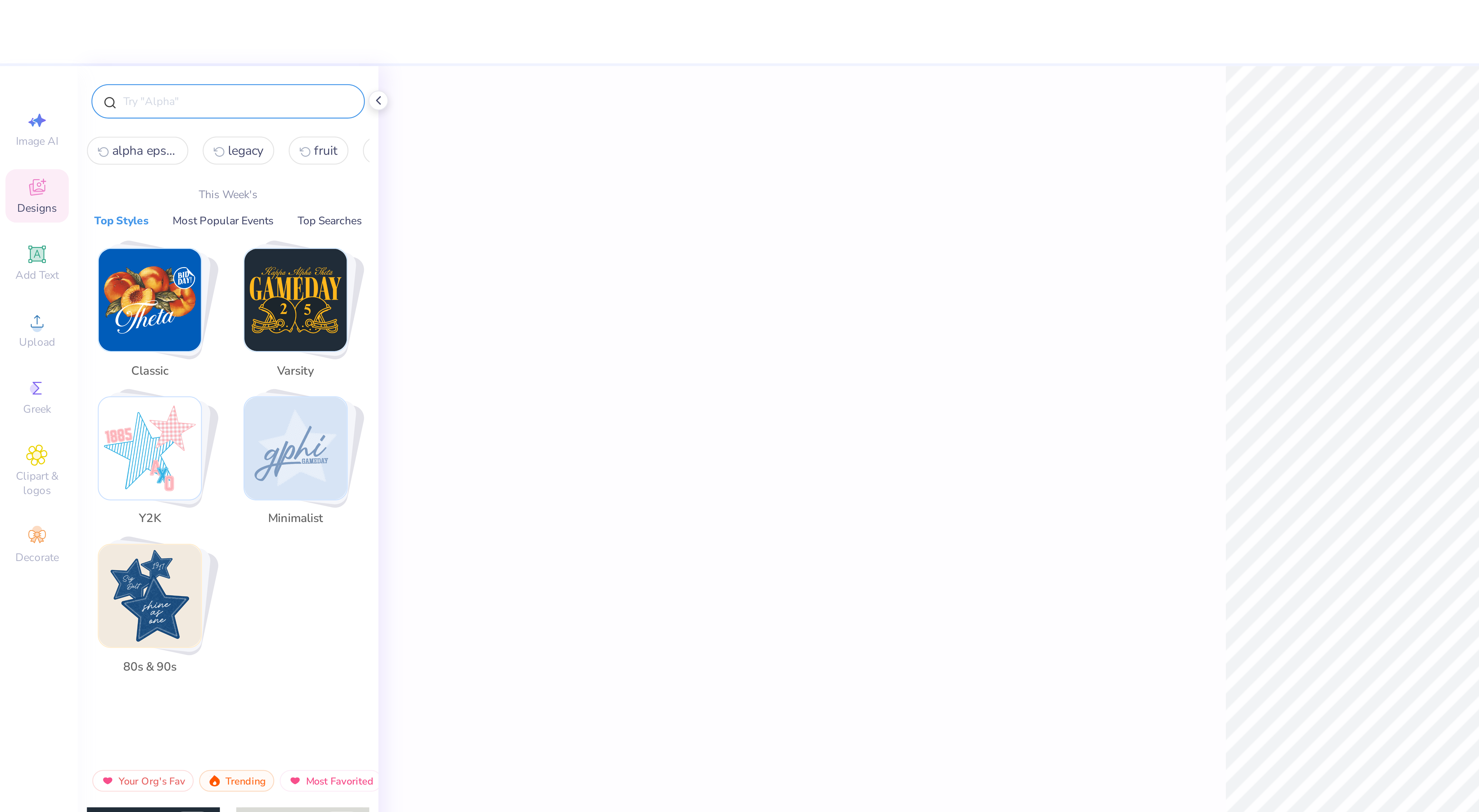
click at [42, 30] on input "text" at bounding box center [68, 29] width 65 height 5
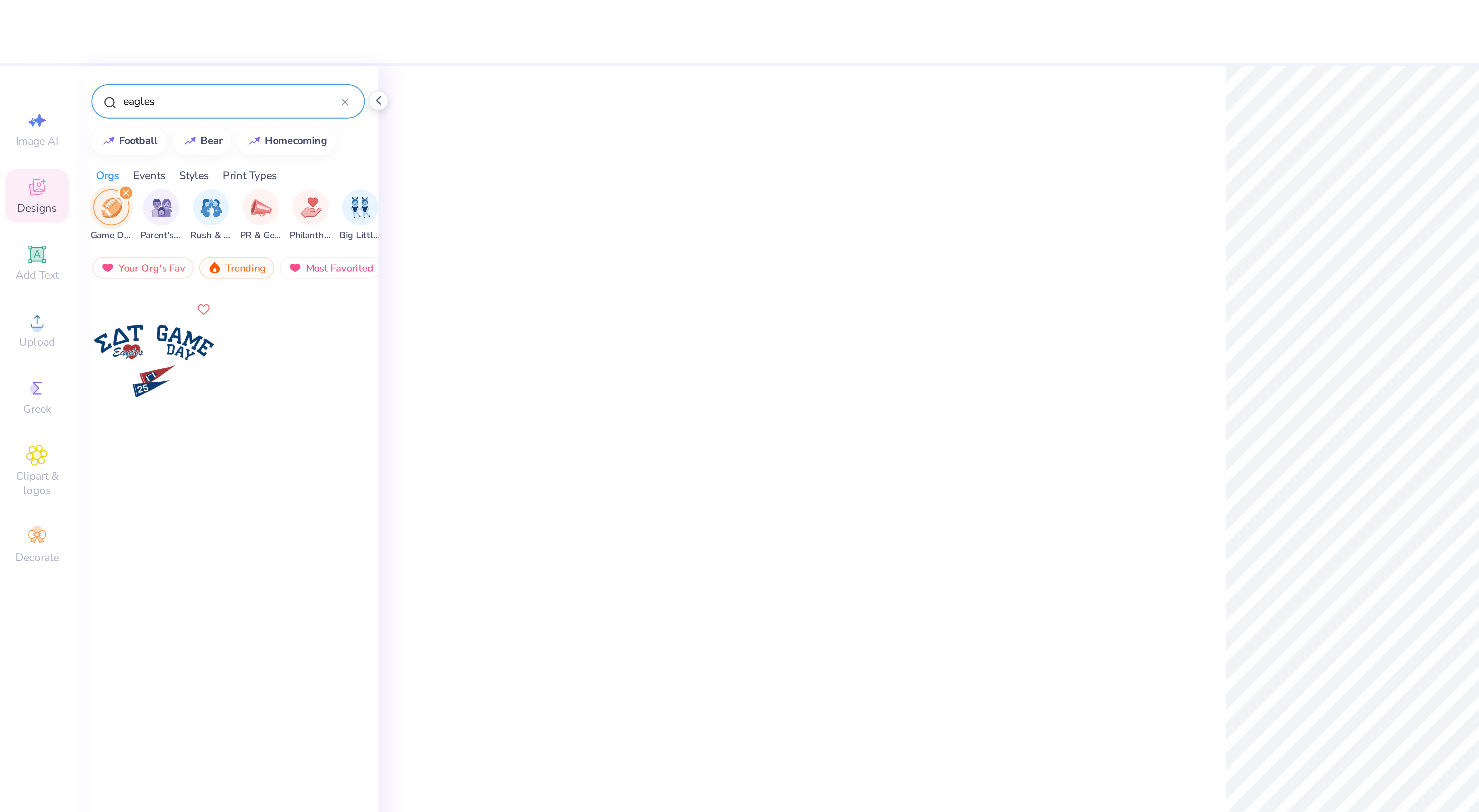
scroll to position [0, 0]
type input "e"
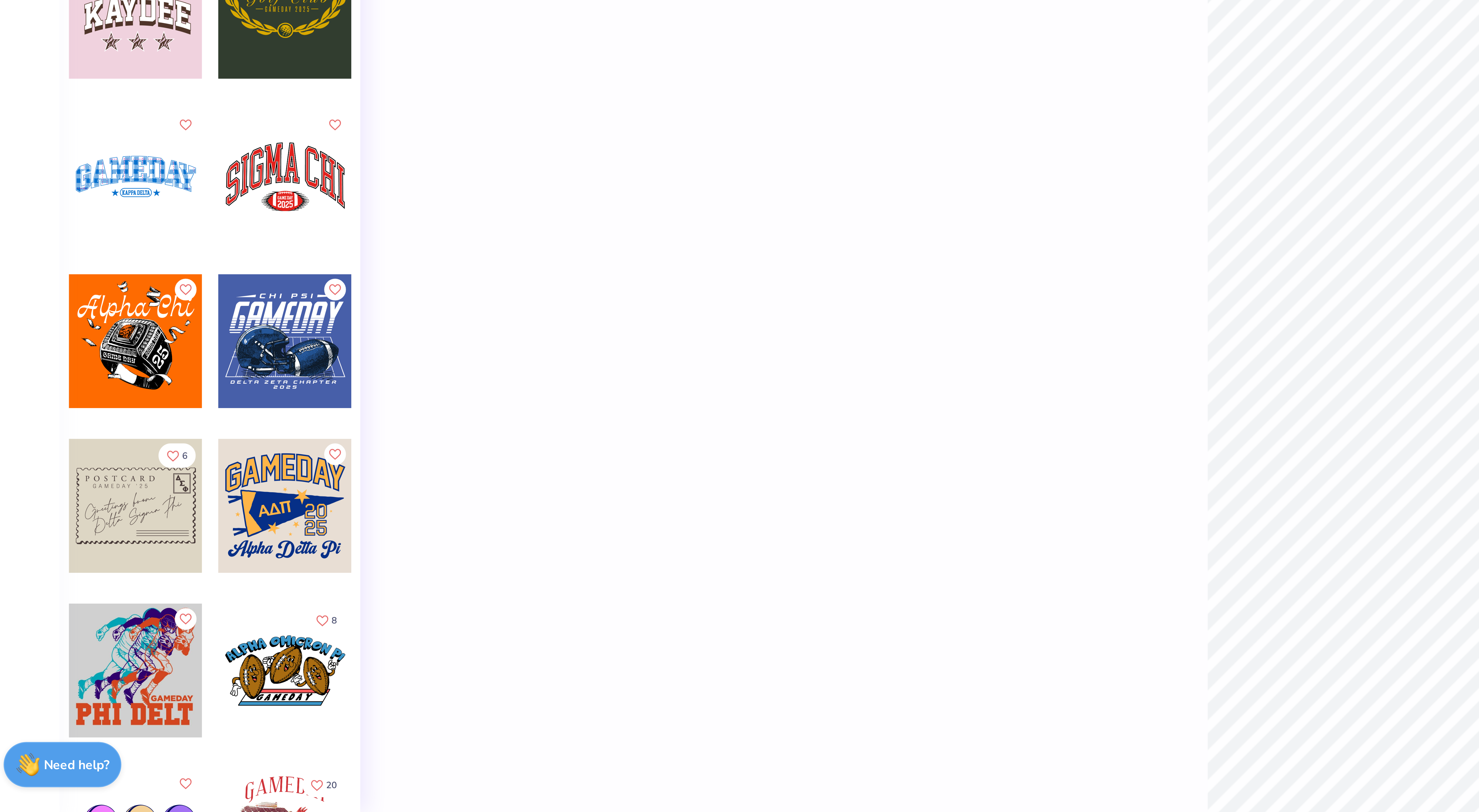
scroll to position [0, 11]
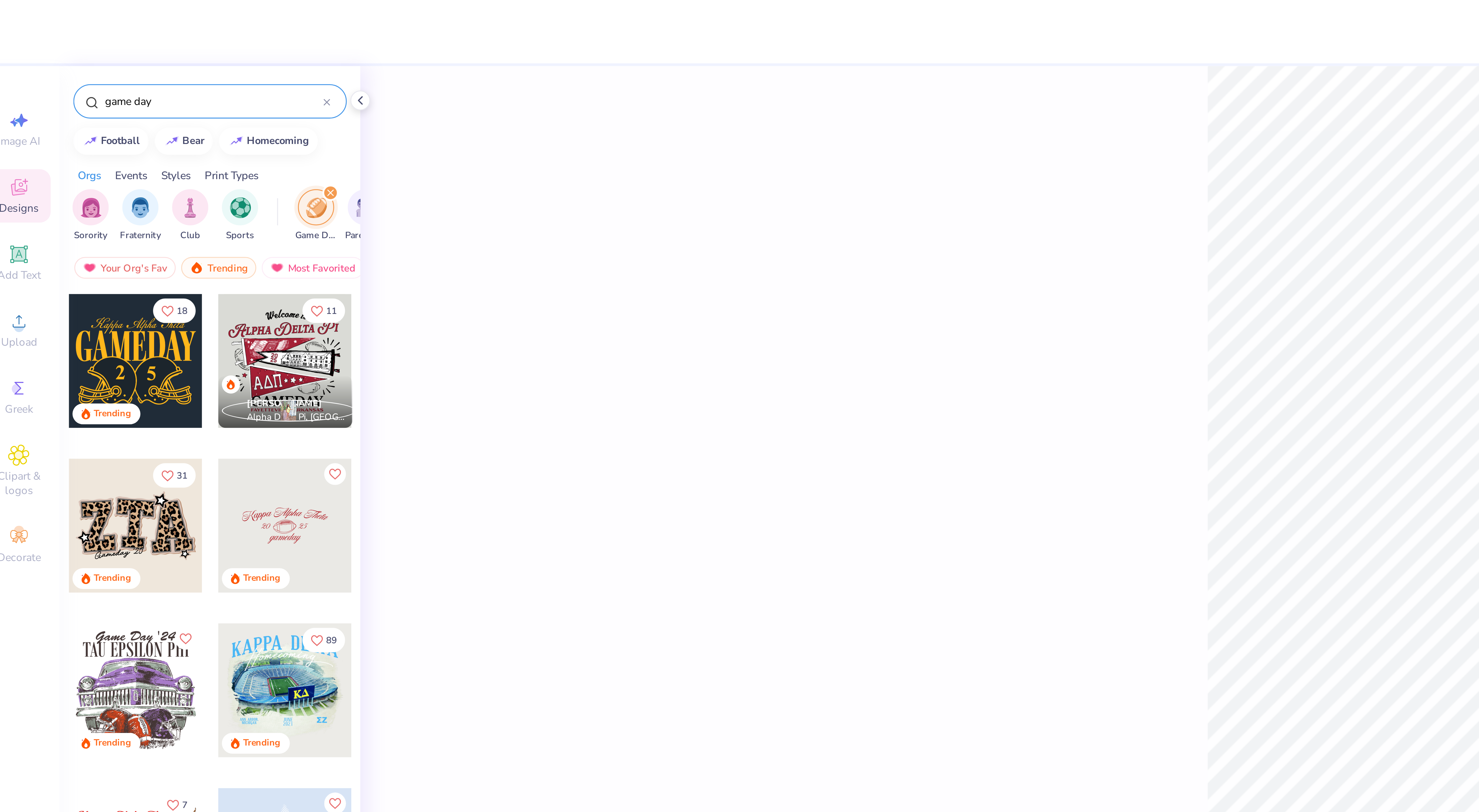
type input "game day"
click at [99, 54] on div "filter for Game Day" at bounding box center [100, 55] width 5 height 5
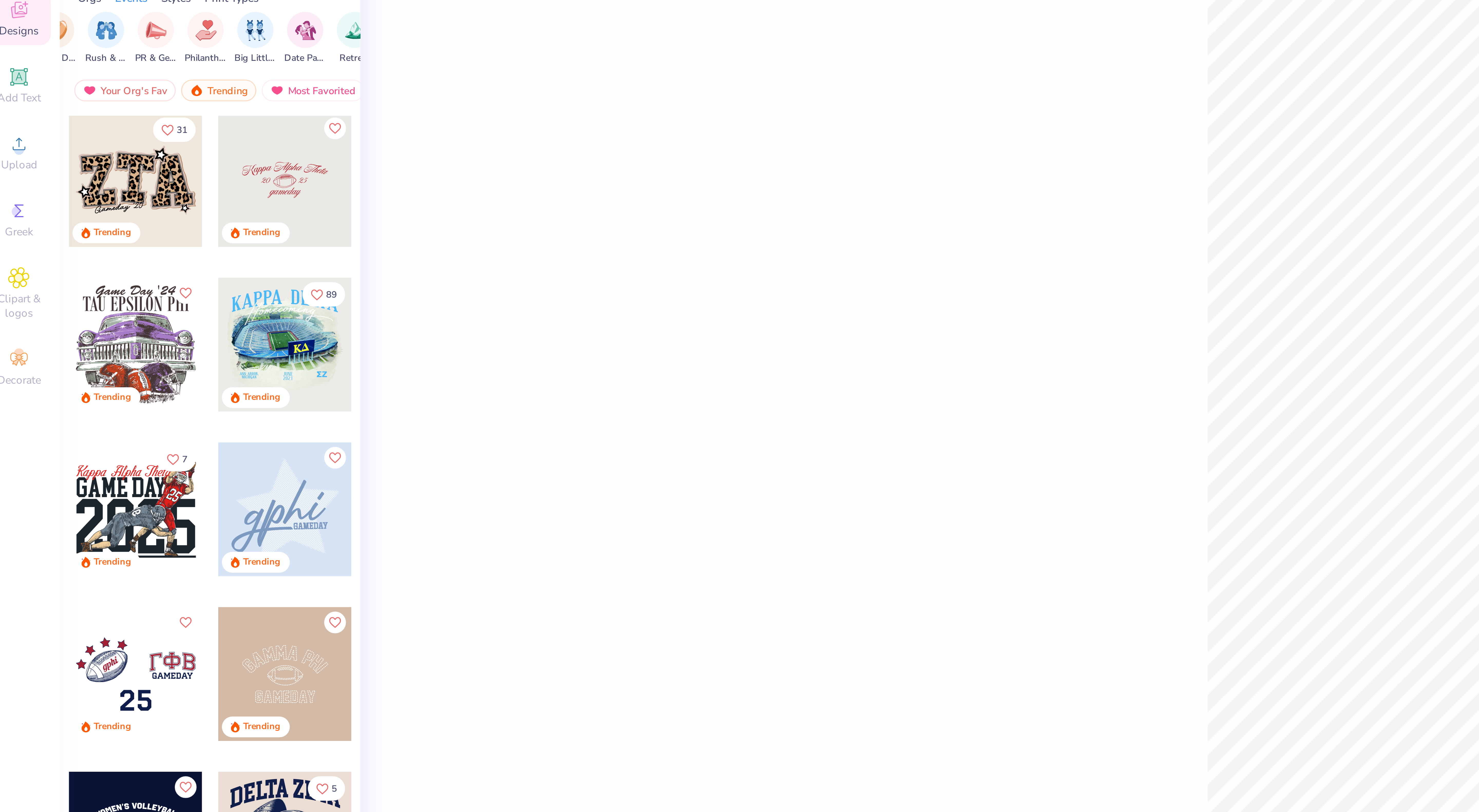
scroll to position [0, 0]
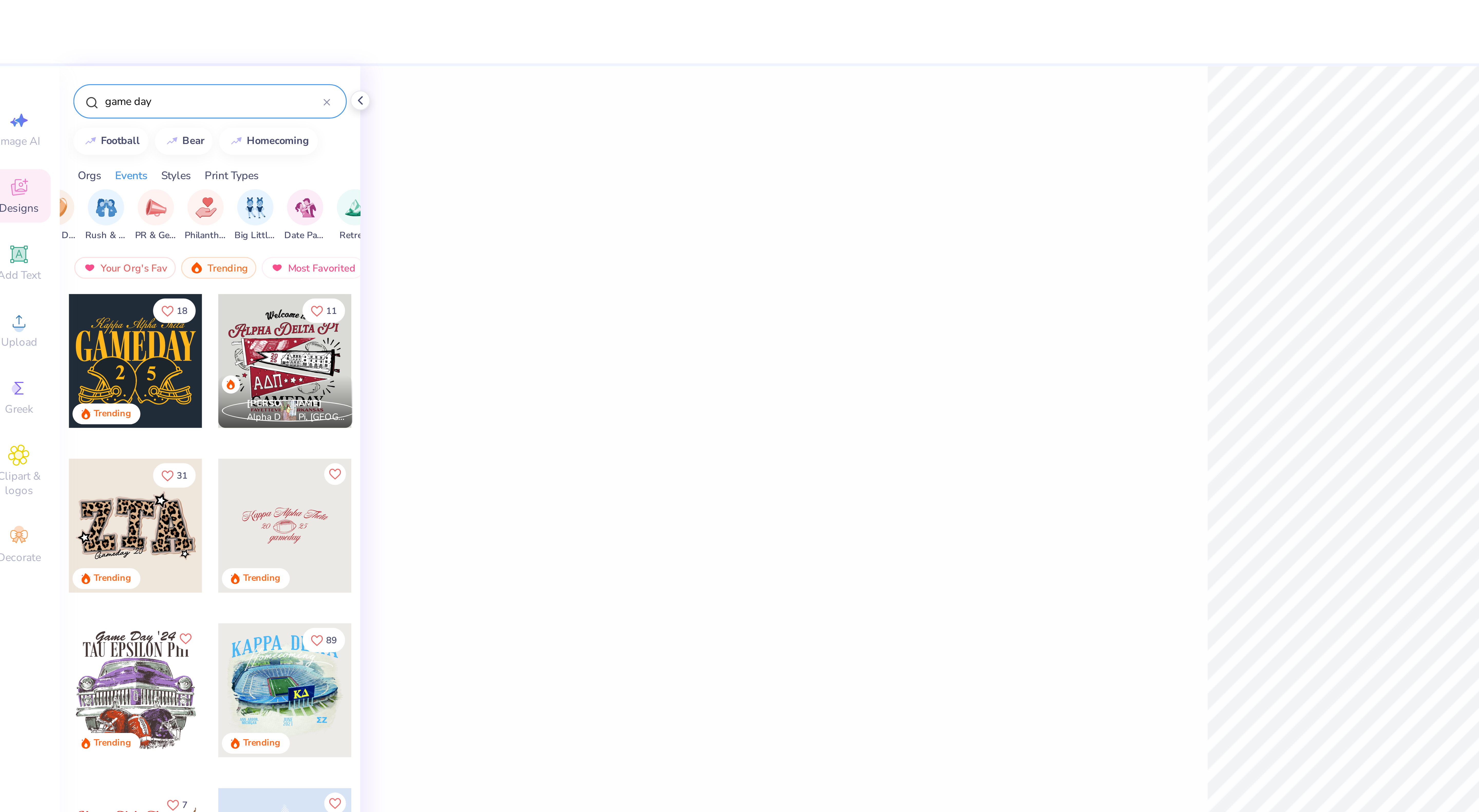
click at [99, 27] on div at bounding box center [99, 29] width 2 height 5
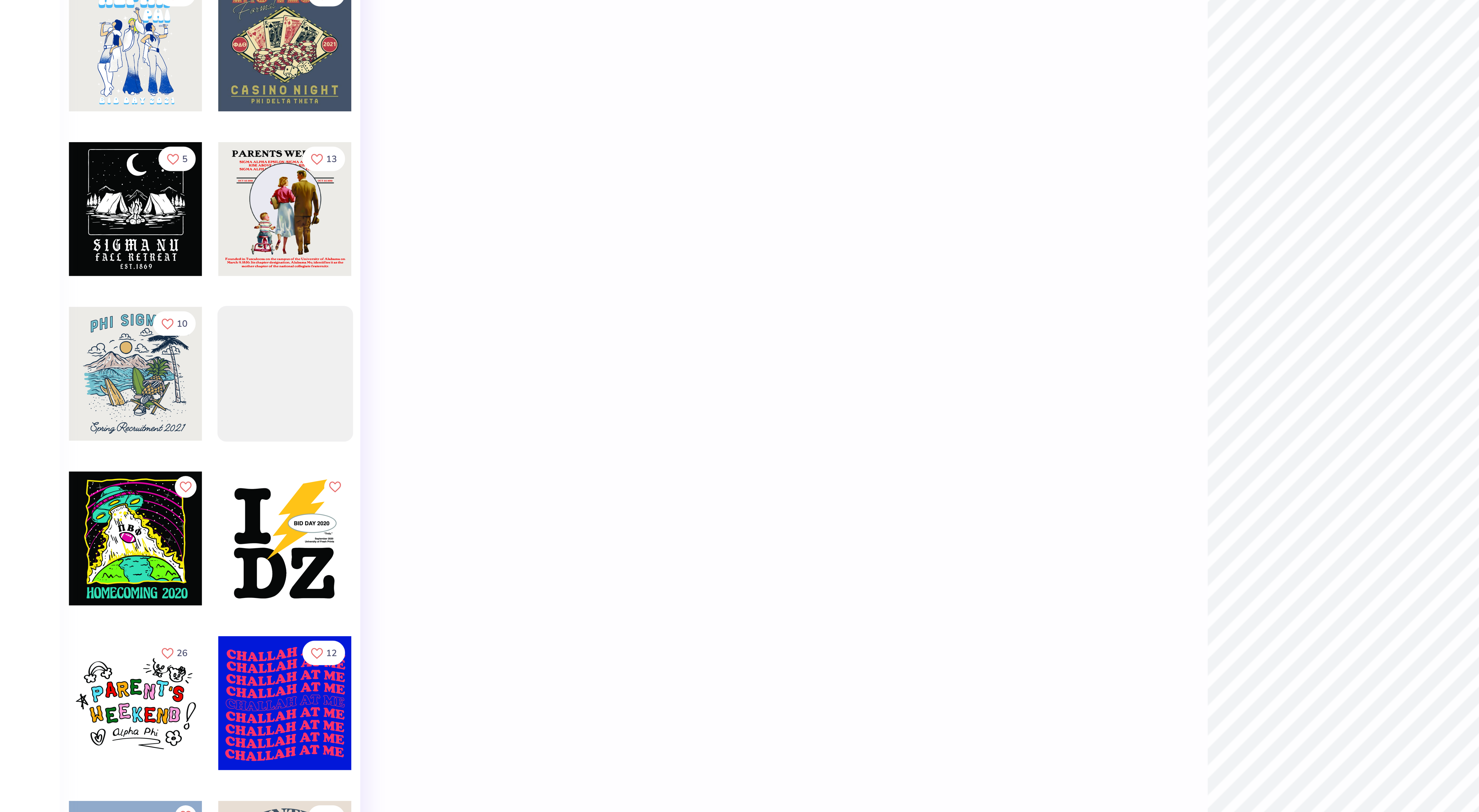
scroll to position [17249, 5]
